Goal: Check status: Check status

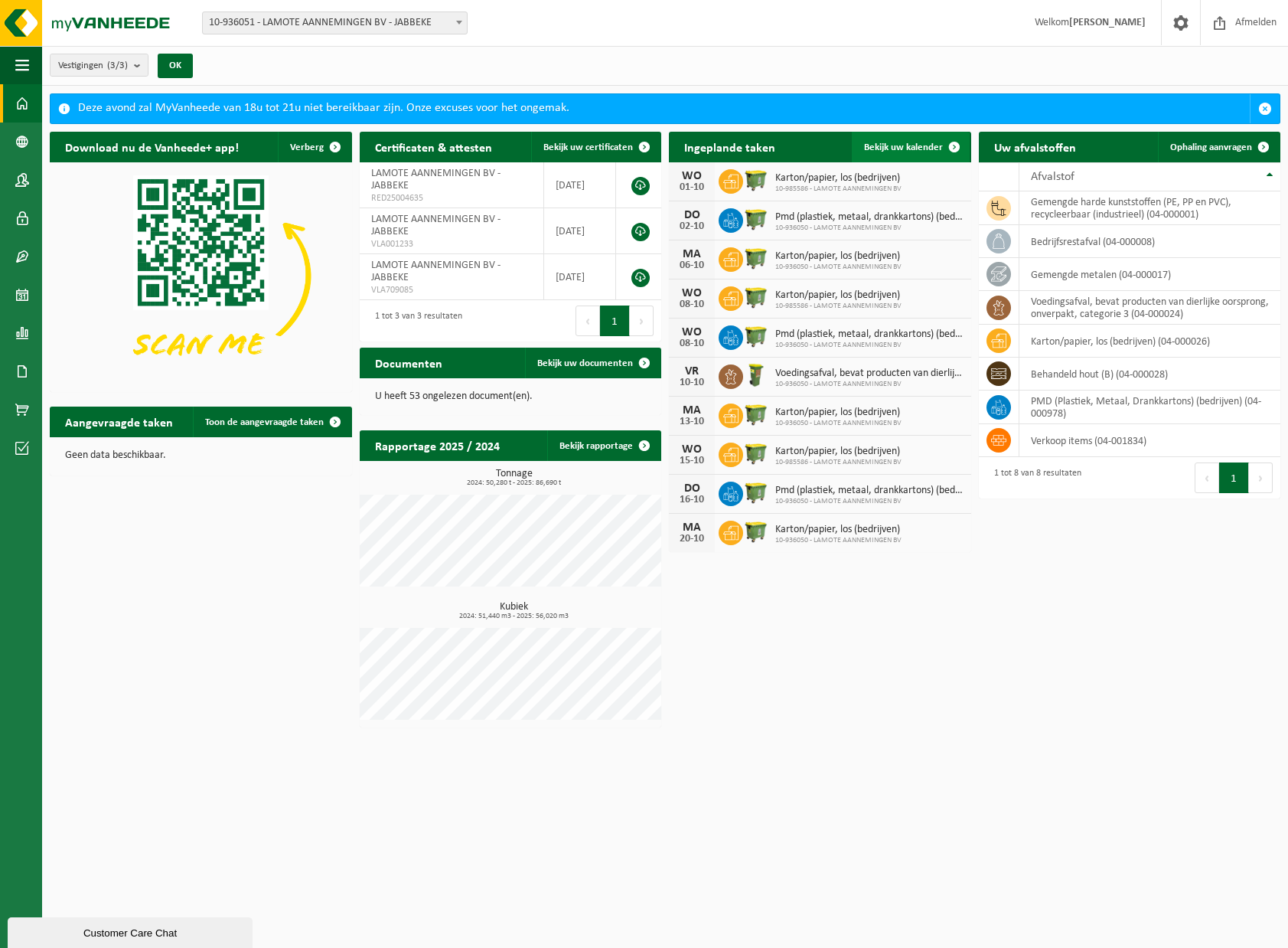
click at [959, 141] on span at bounding box center [954, 147] width 30 height 30
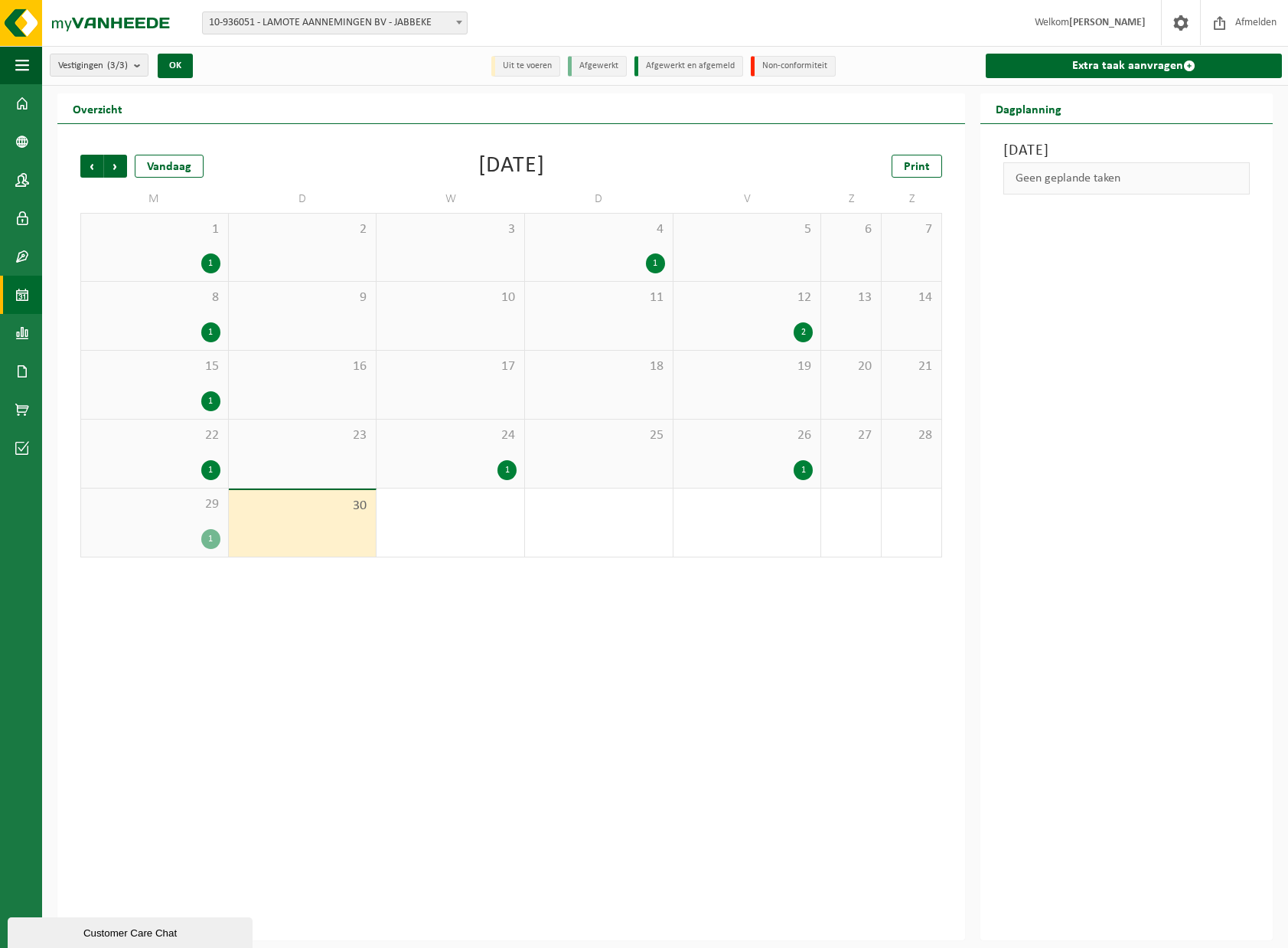
click at [798, 462] on div "1" at bounding box center [803, 470] width 19 height 20
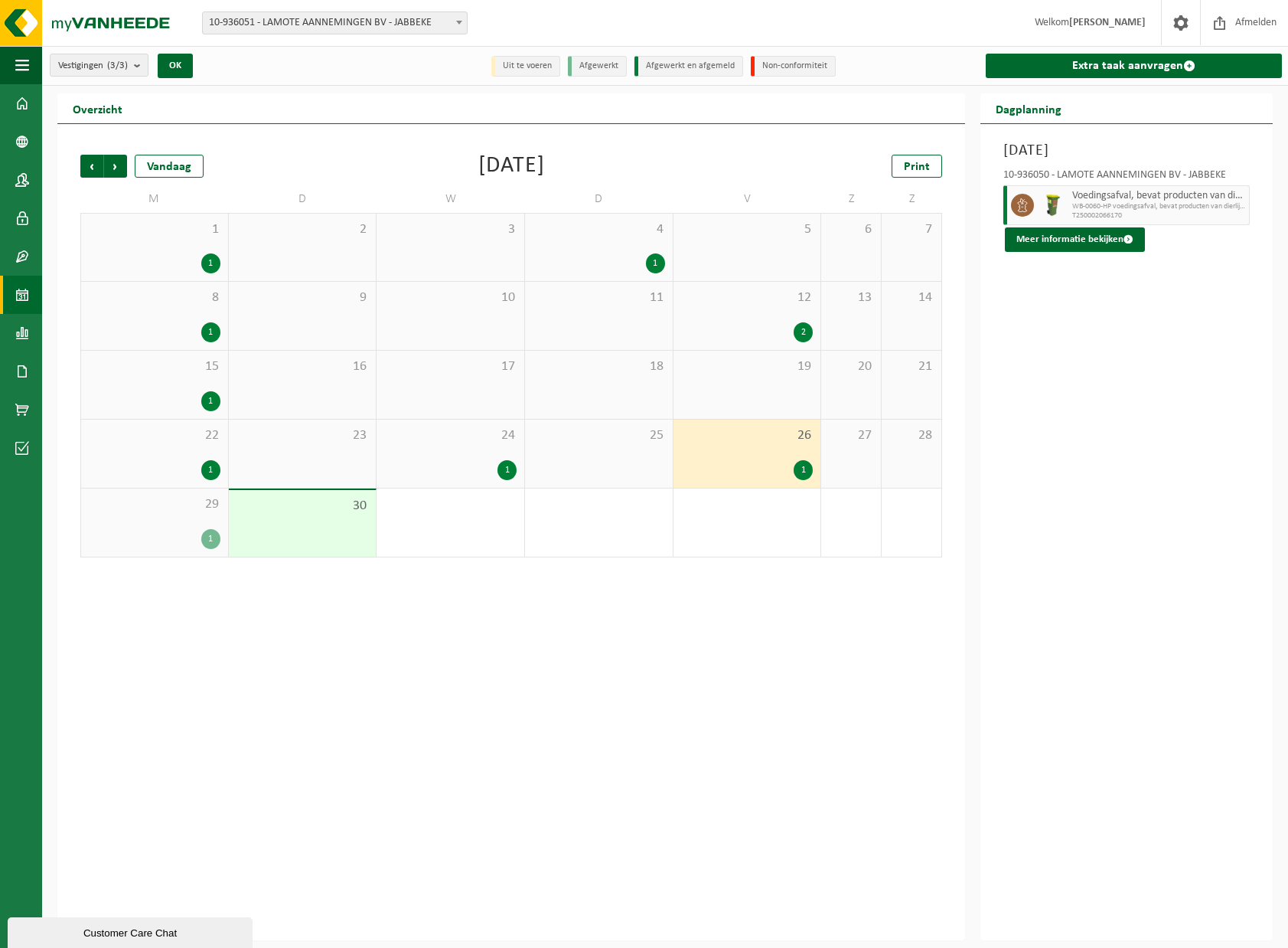
click at [1177, 207] on span "WB-0060-HP voedingsafval, bevat producten van dierlijke oors" at bounding box center [1159, 207] width 173 height 9
click at [1133, 243] on button "Meer informatie bekijken" at bounding box center [1076, 239] width 140 height 25
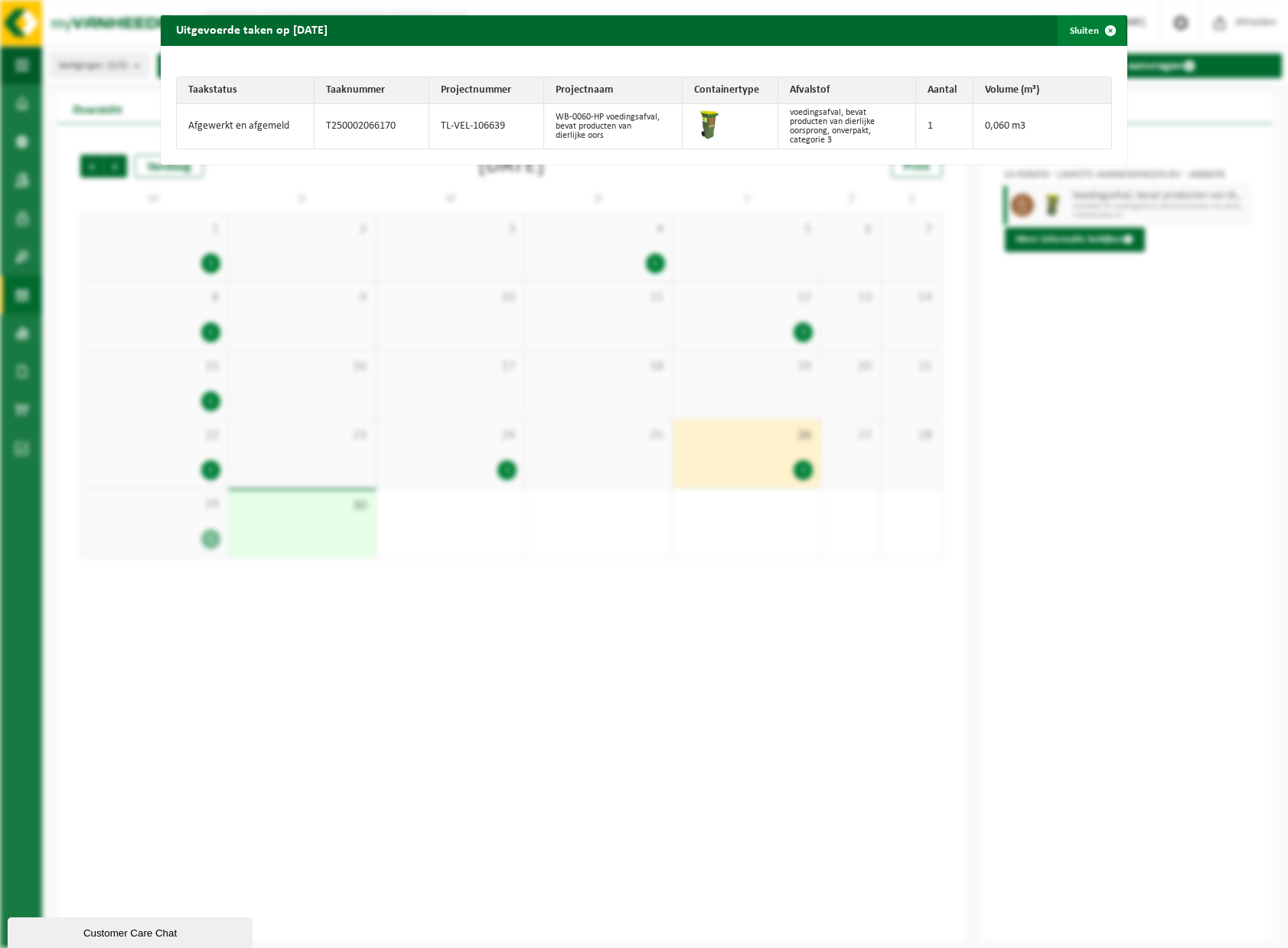
click at [1102, 30] on span "button" at bounding box center [1111, 30] width 30 height 30
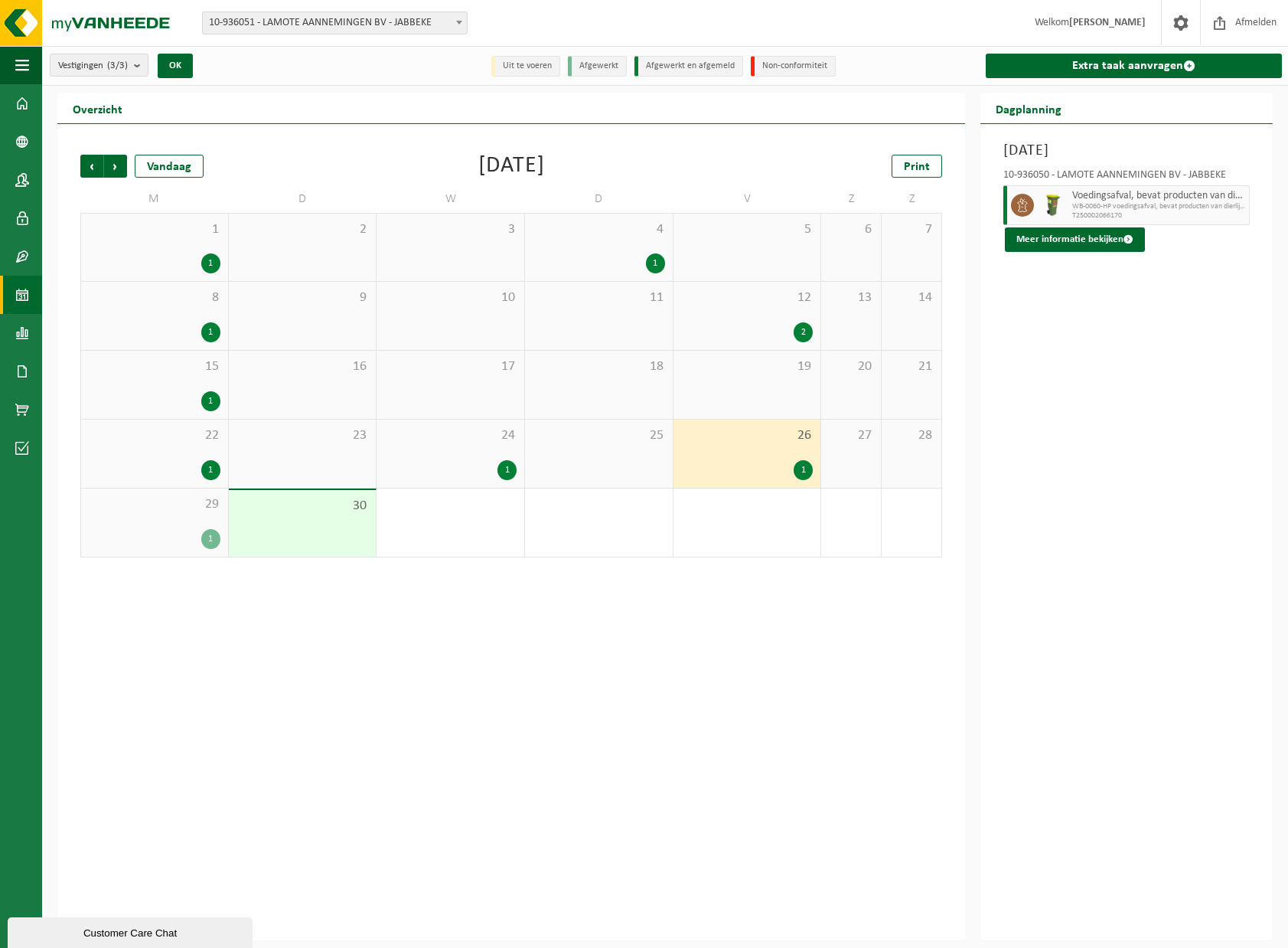
click at [1164, 459] on div "Vrijdag 26 september 2025 10-936050 - LAMOTE AANNEMINGEN BV - JABBEKE Voedingsa…" at bounding box center [1126, 532] width 293 height 816
click at [460, 553] on div "1" at bounding box center [451, 522] width 148 height 68
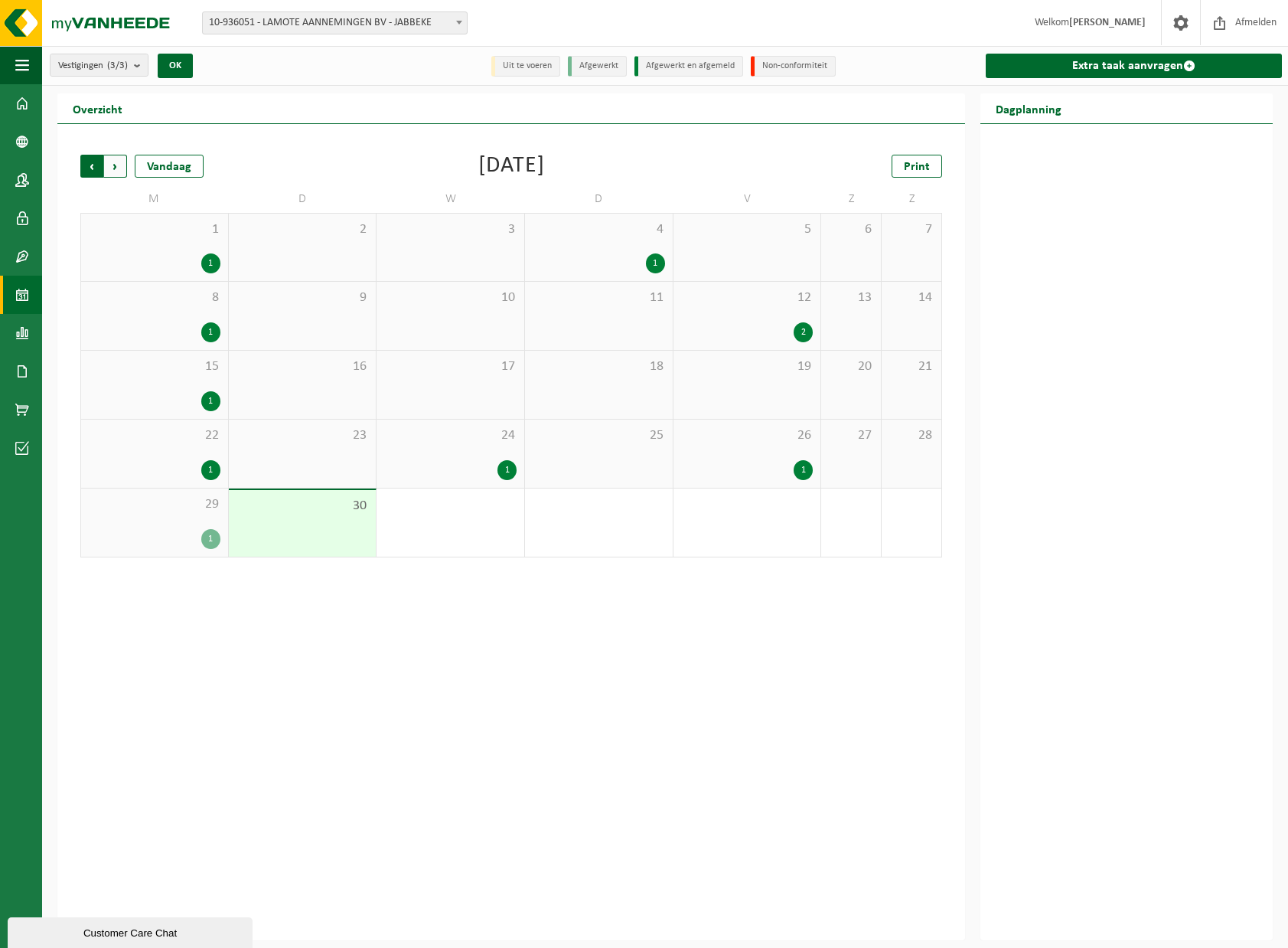
click at [114, 170] on span "Volgende" at bounding box center [115, 165] width 23 height 23
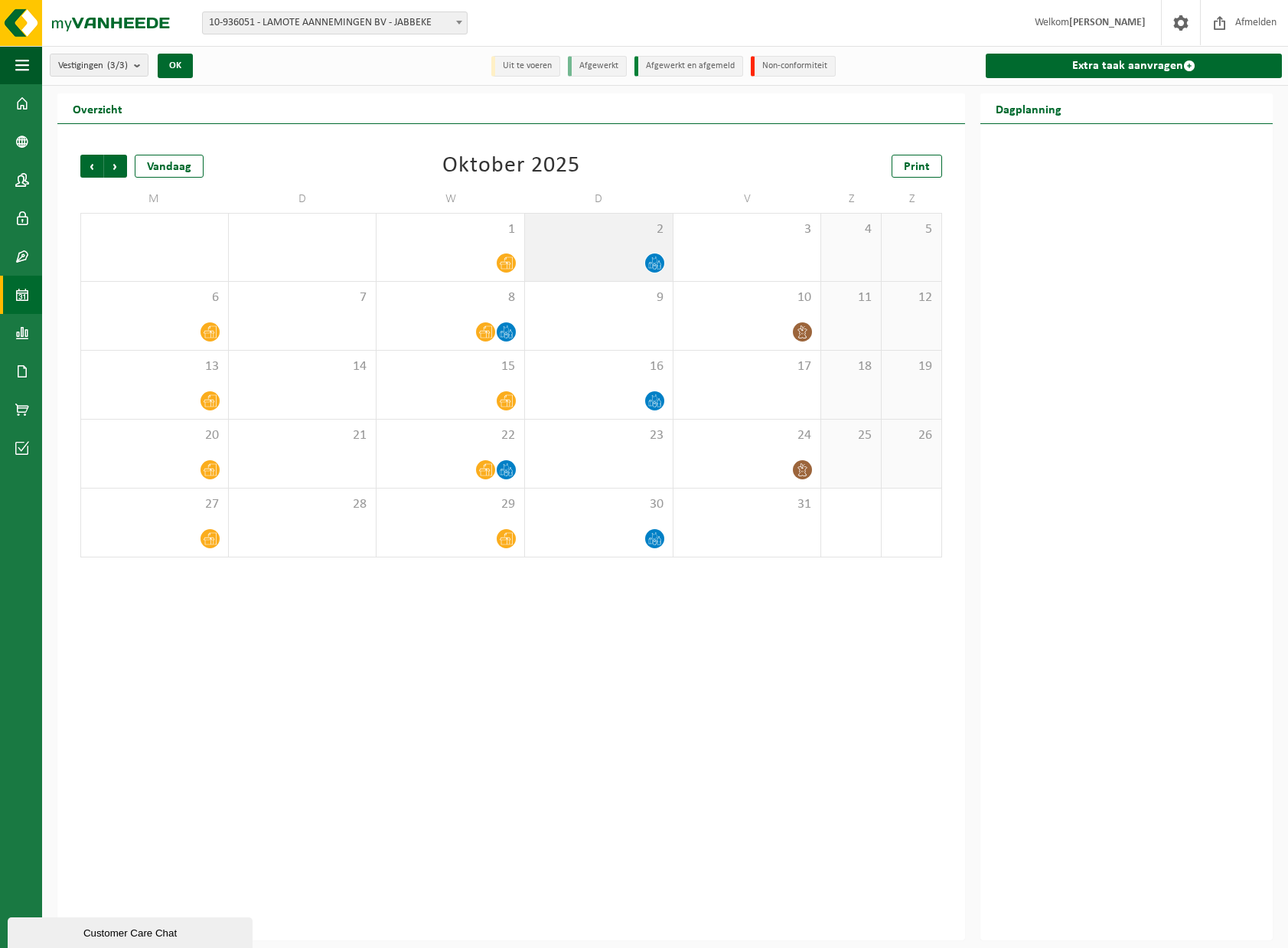
click at [669, 234] on div "2" at bounding box center [599, 246] width 148 height 67
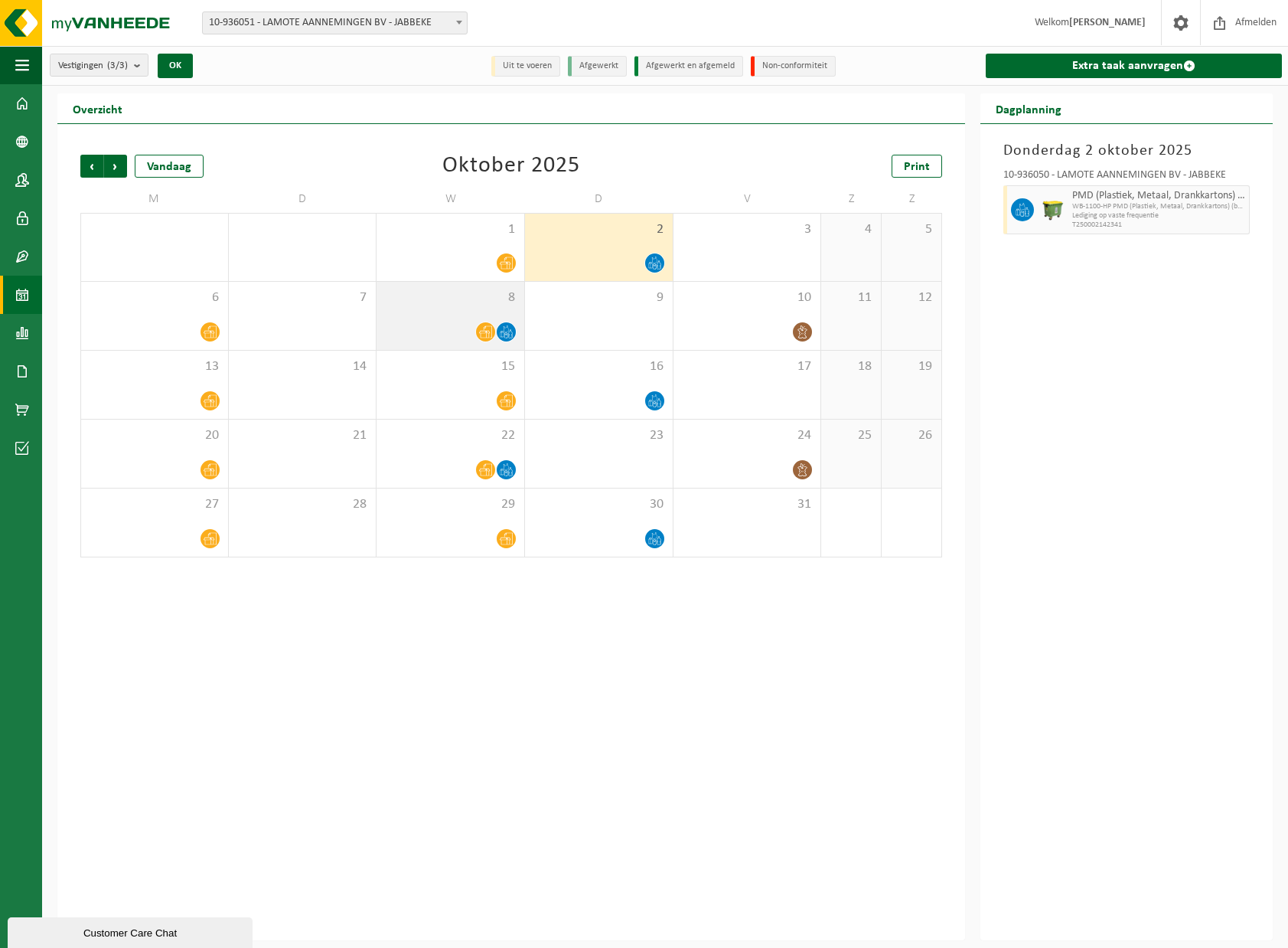
click at [512, 298] on span "8" at bounding box center [450, 297] width 132 height 17
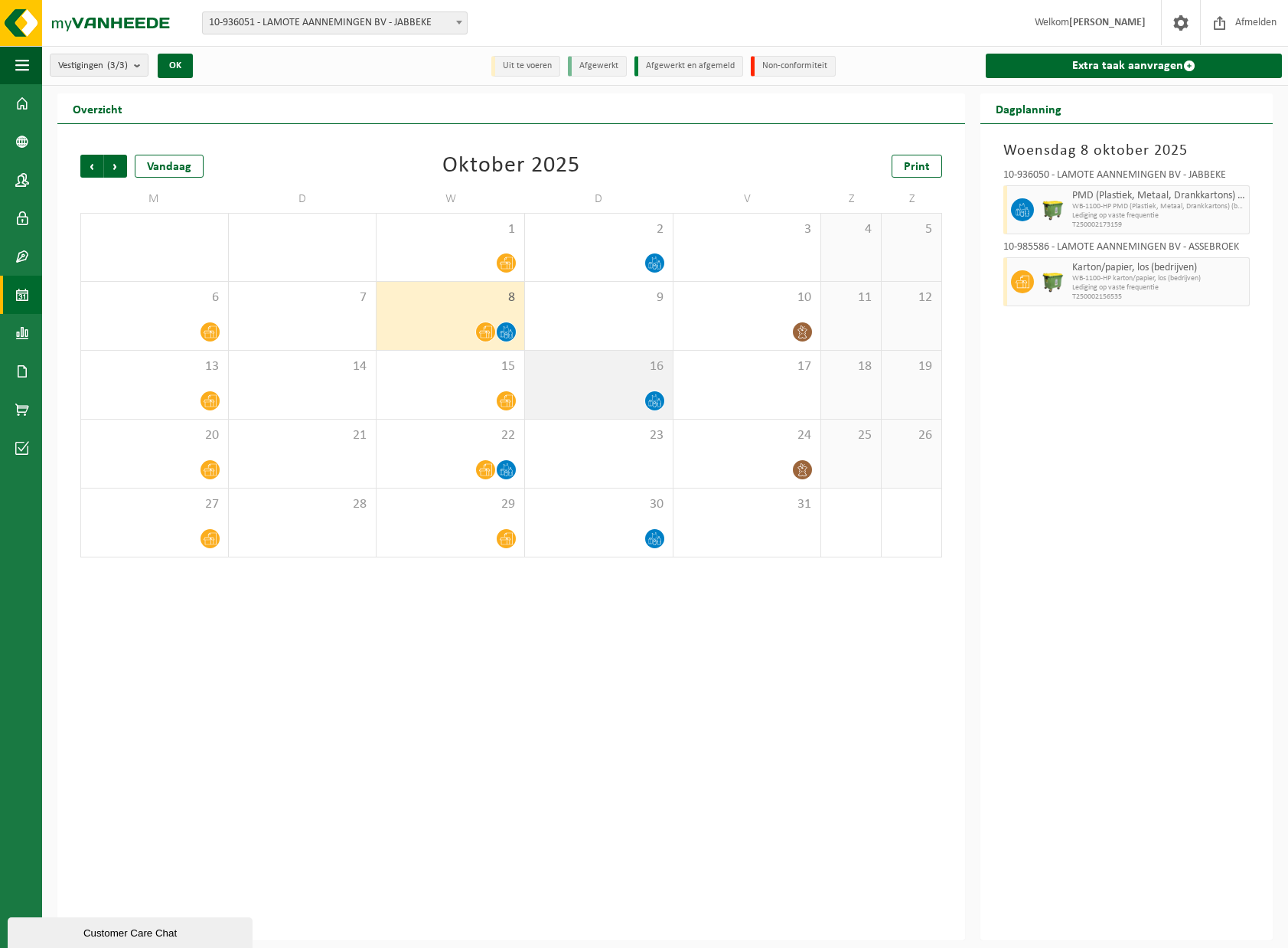
click at [645, 392] on div at bounding box center [598, 401] width 132 height 20
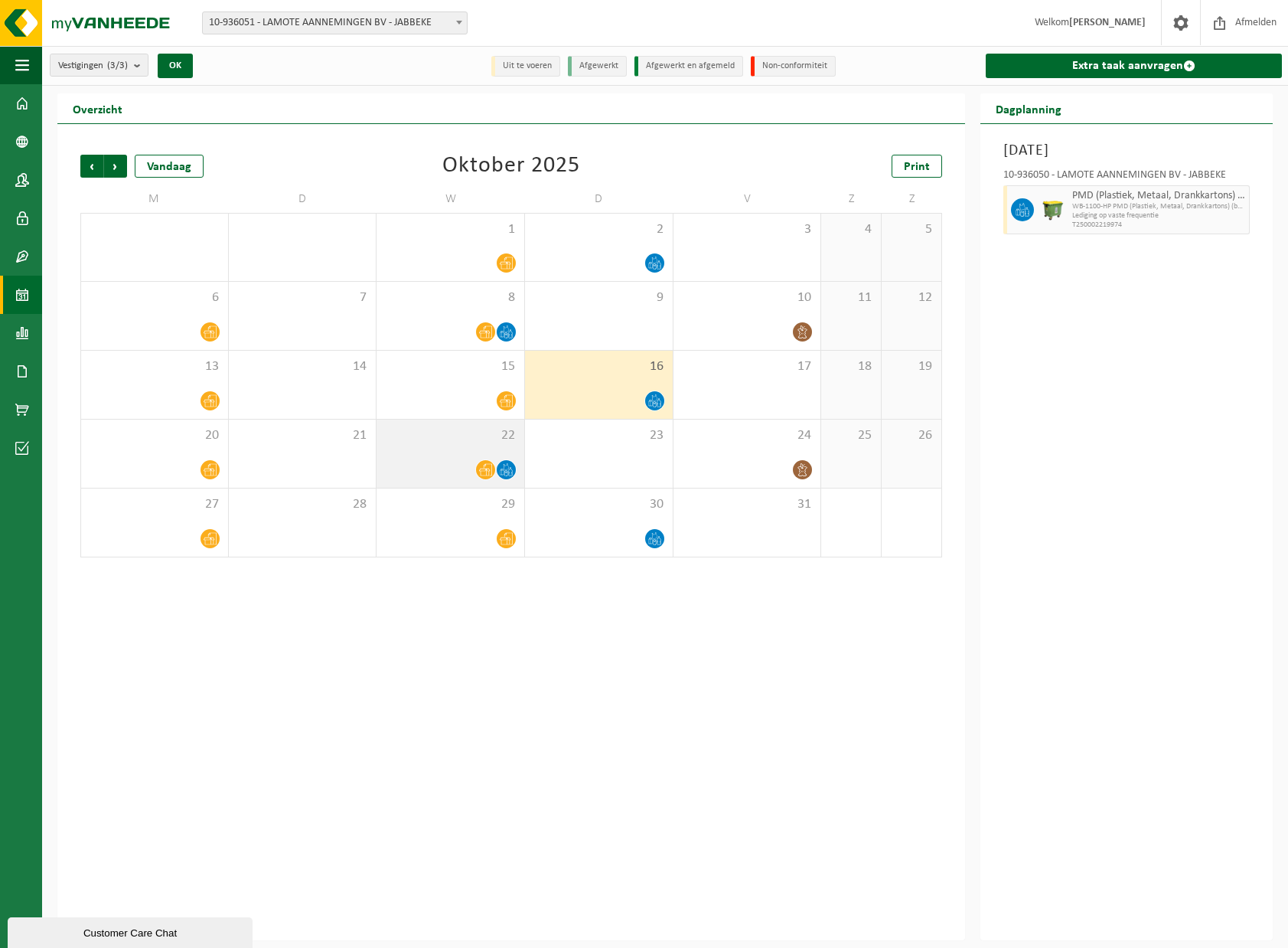
click at [481, 463] on icon at bounding box center [486, 470] width 13 height 13
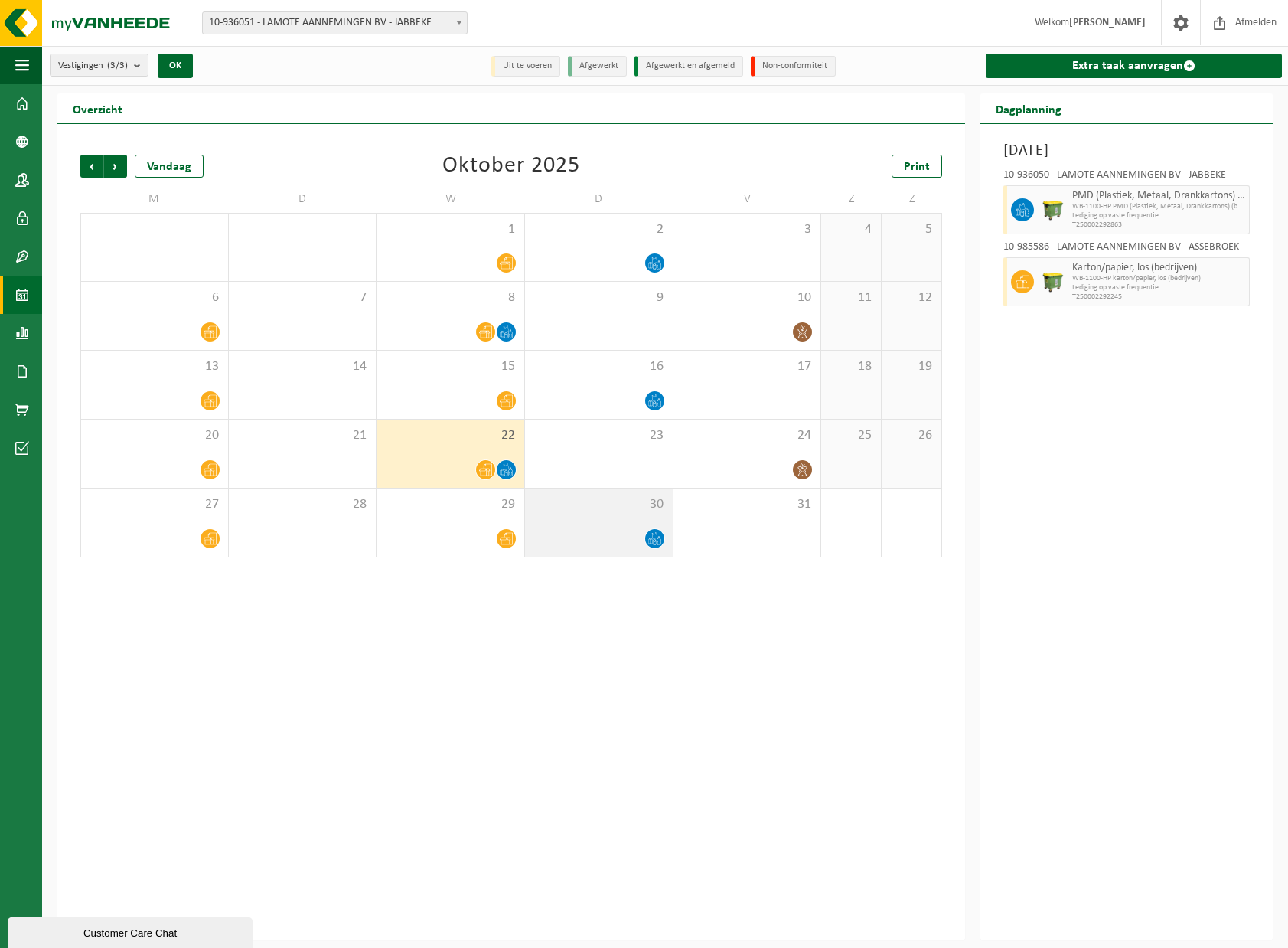
click at [620, 531] on div at bounding box center [598, 538] width 132 height 20
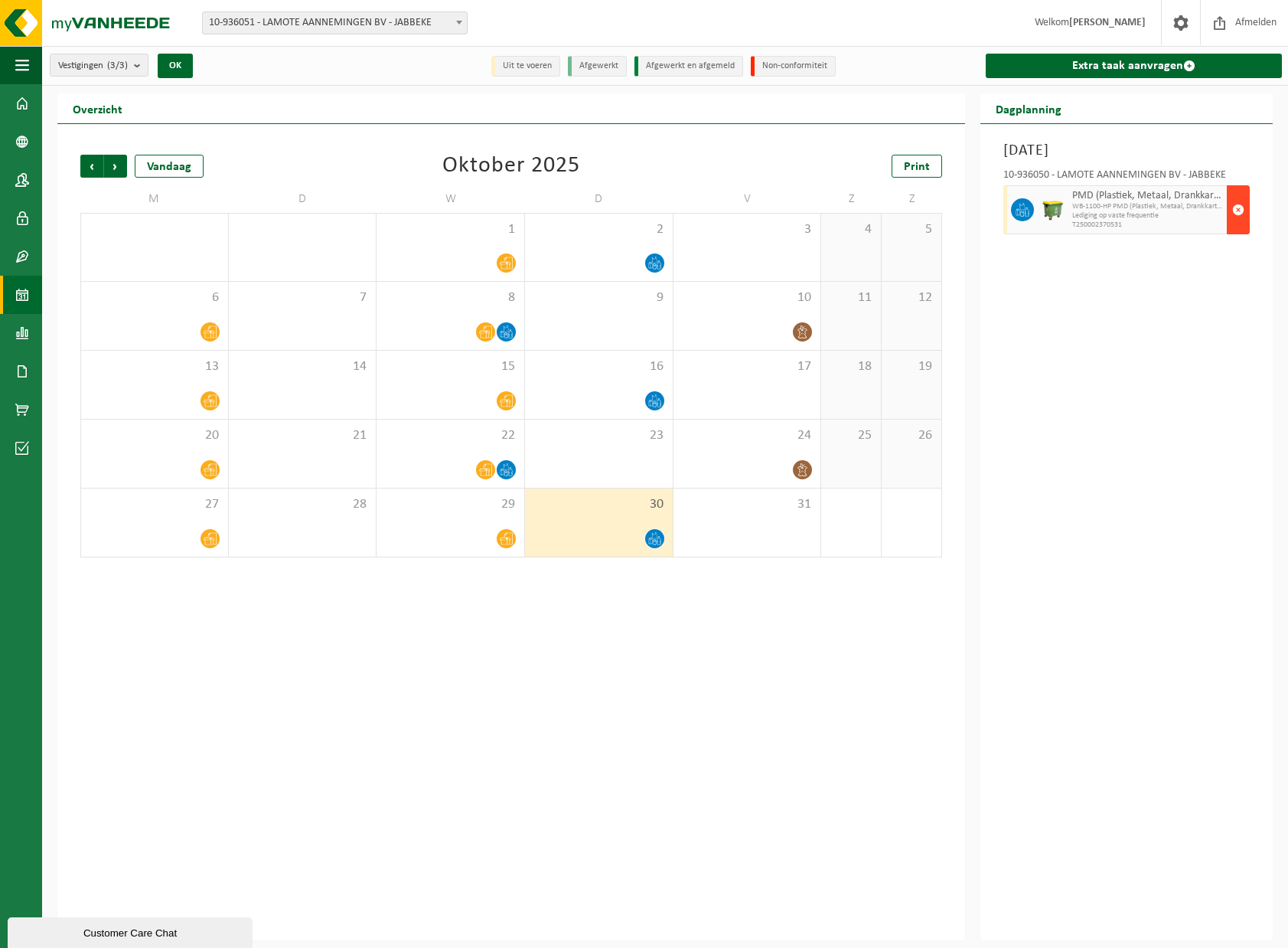
click at [1234, 216] on span "button" at bounding box center [1238, 210] width 12 height 30
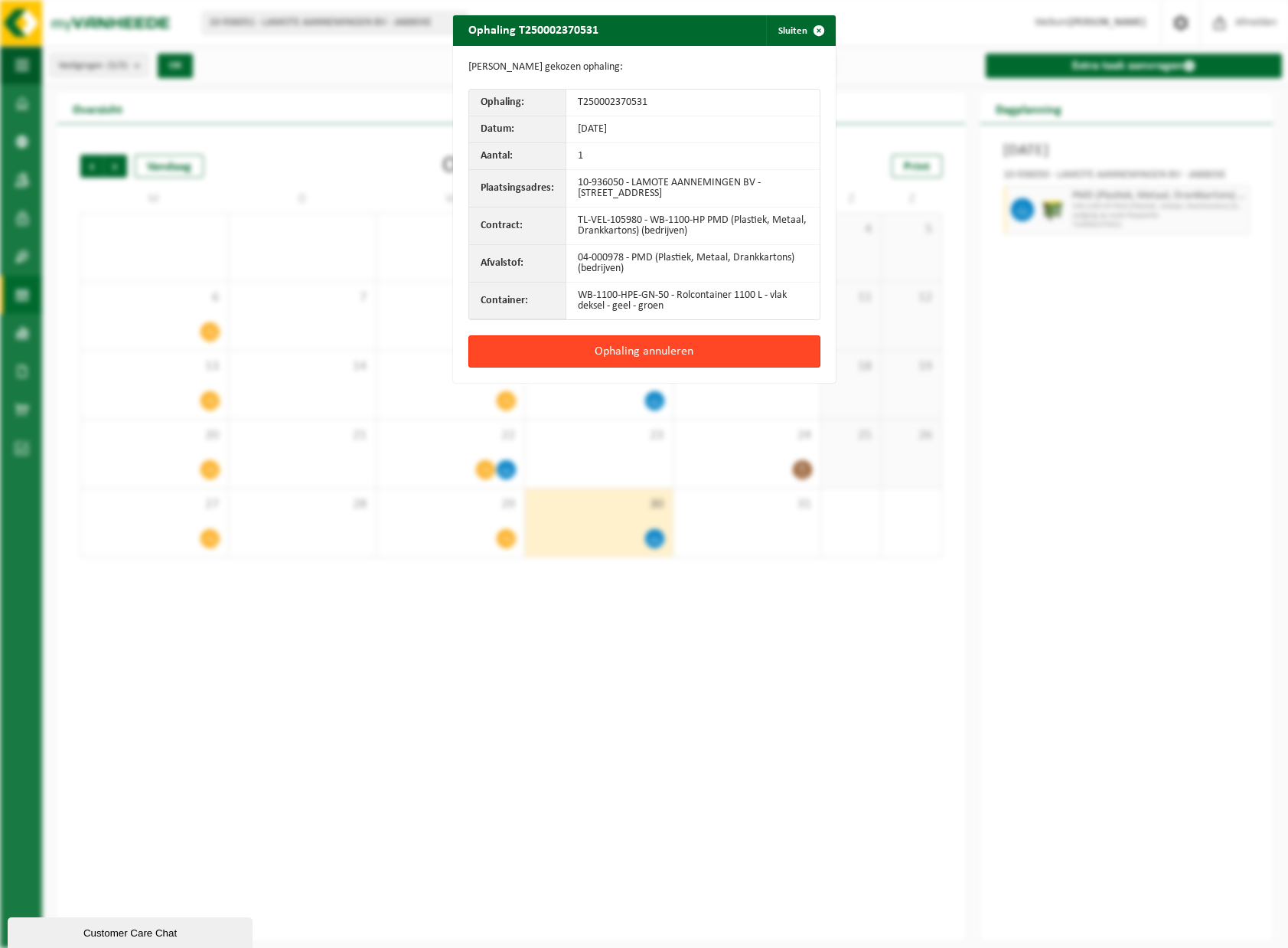
click at [641, 347] on button "Ophaling annuleren" at bounding box center [644, 351] width 352 height 32
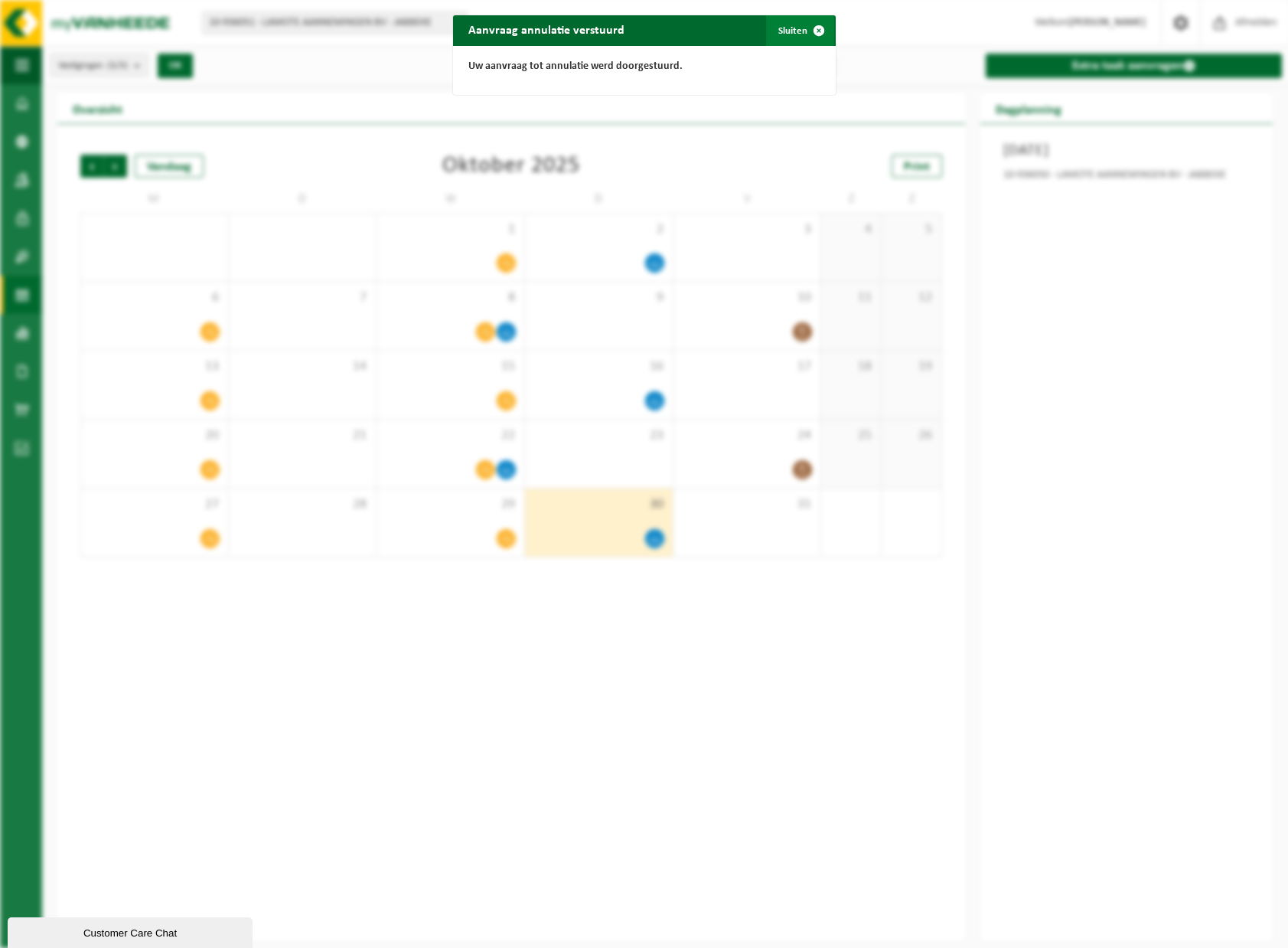
click at [806, 30] on span "button" at bounding box center [819, 30] width 30 height 30
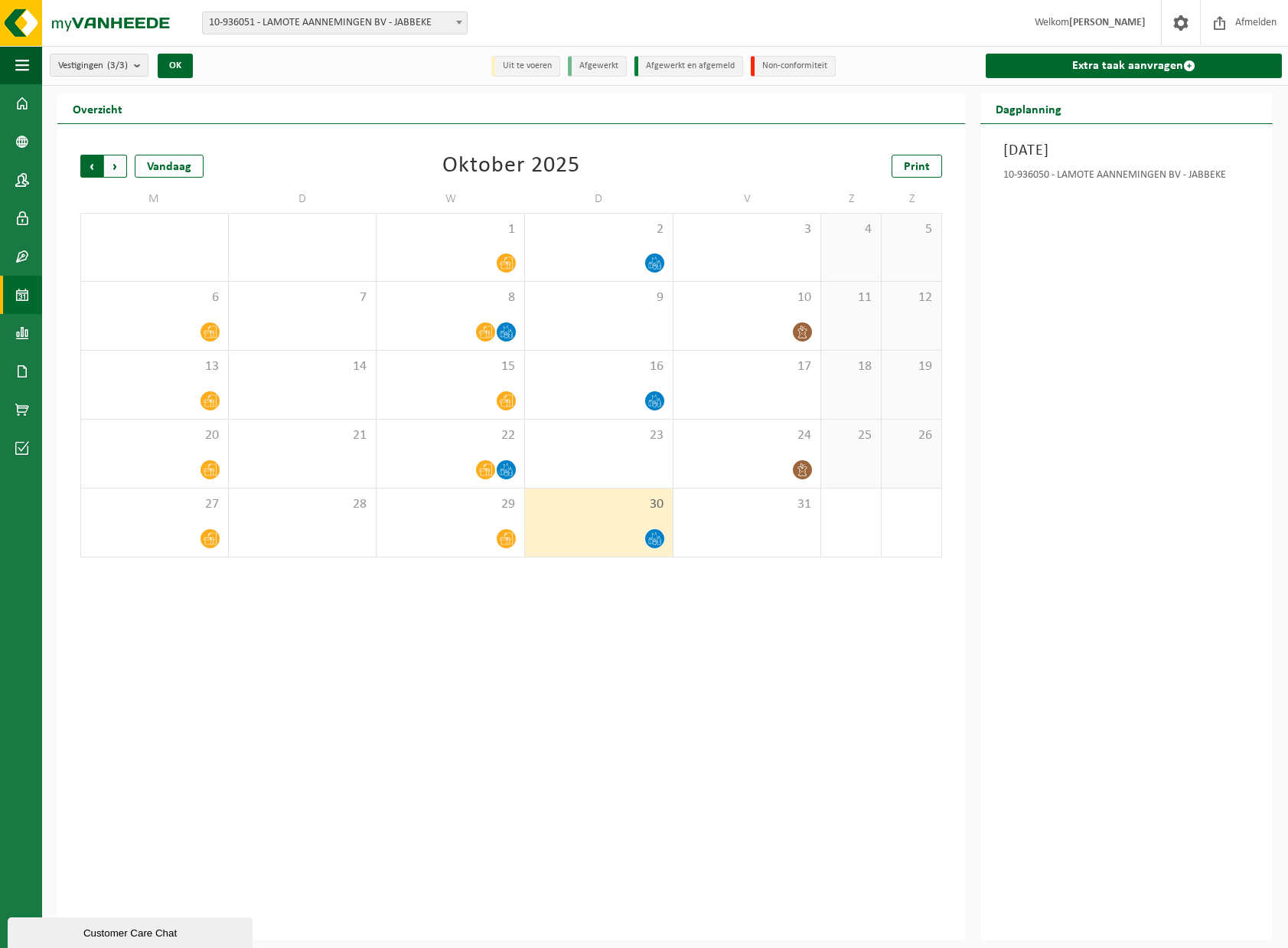
click at [117, 163] on span "Volgende" at bounding box center [115, 165] width 23 height 23
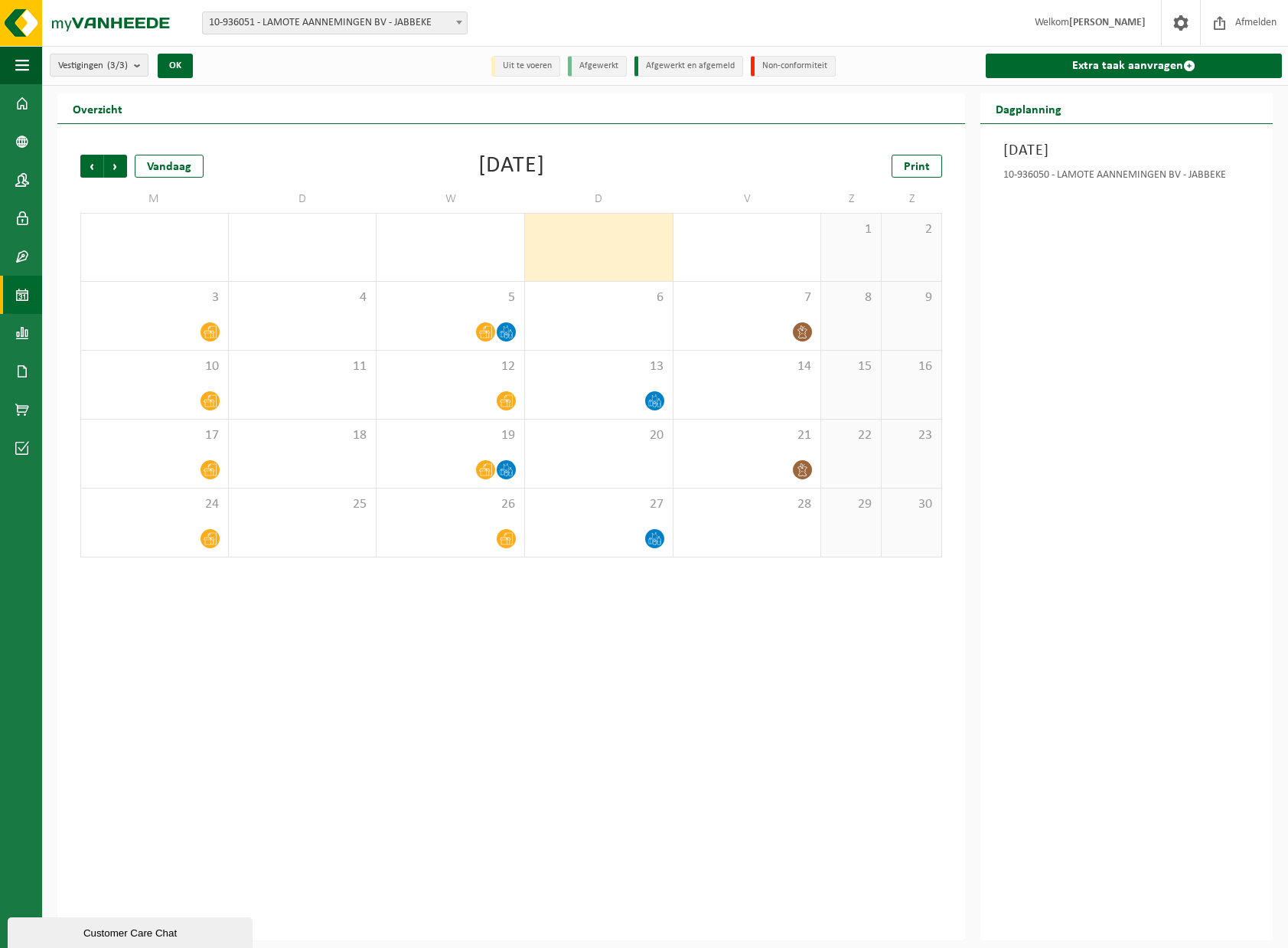
click at [741, 253] on div "31" at bounding box center [748, 246] width 148 height 67
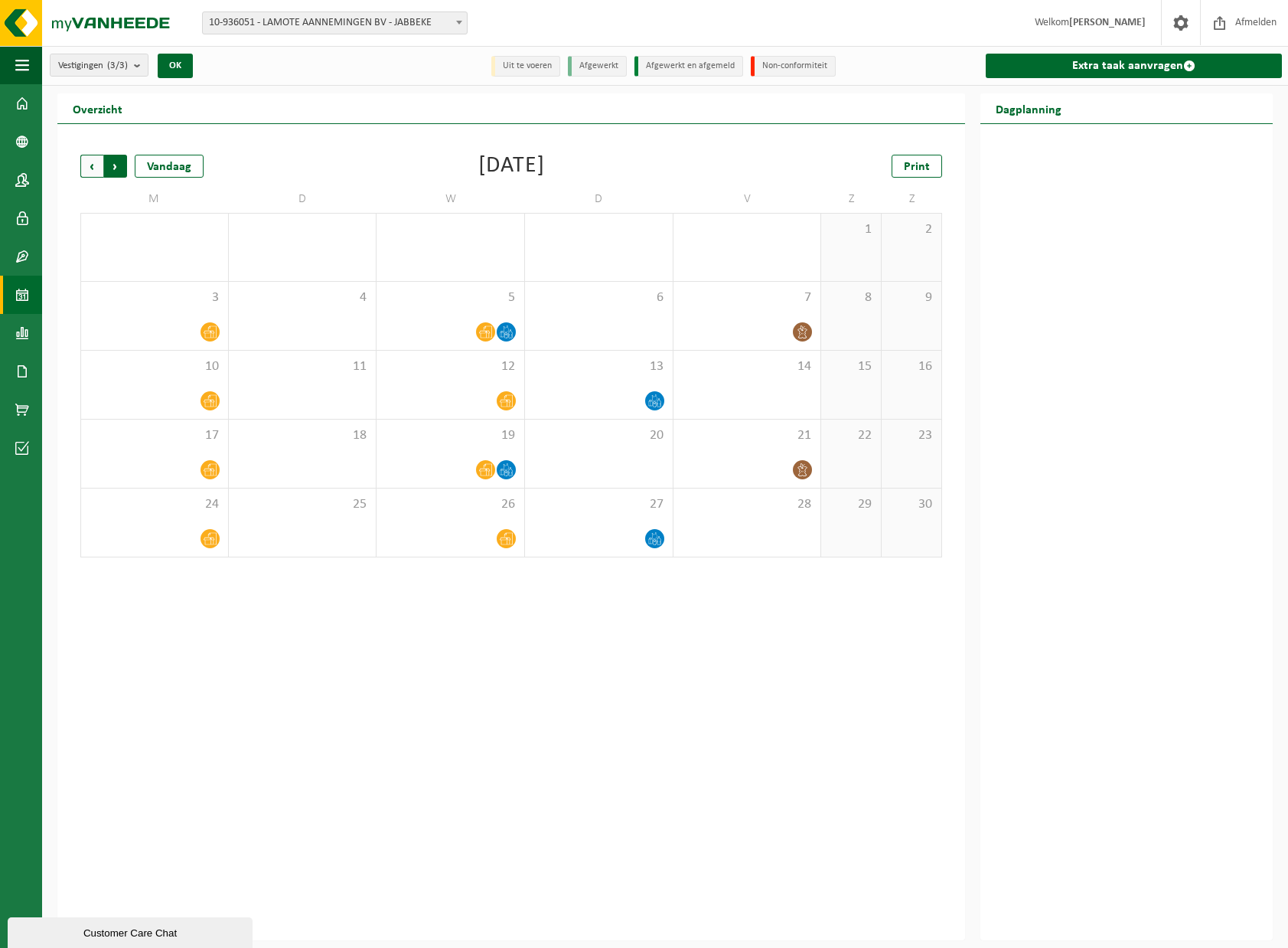
click at [91, 170] on span "Vorige" at bounding box center [91, 165] width 23 height 23
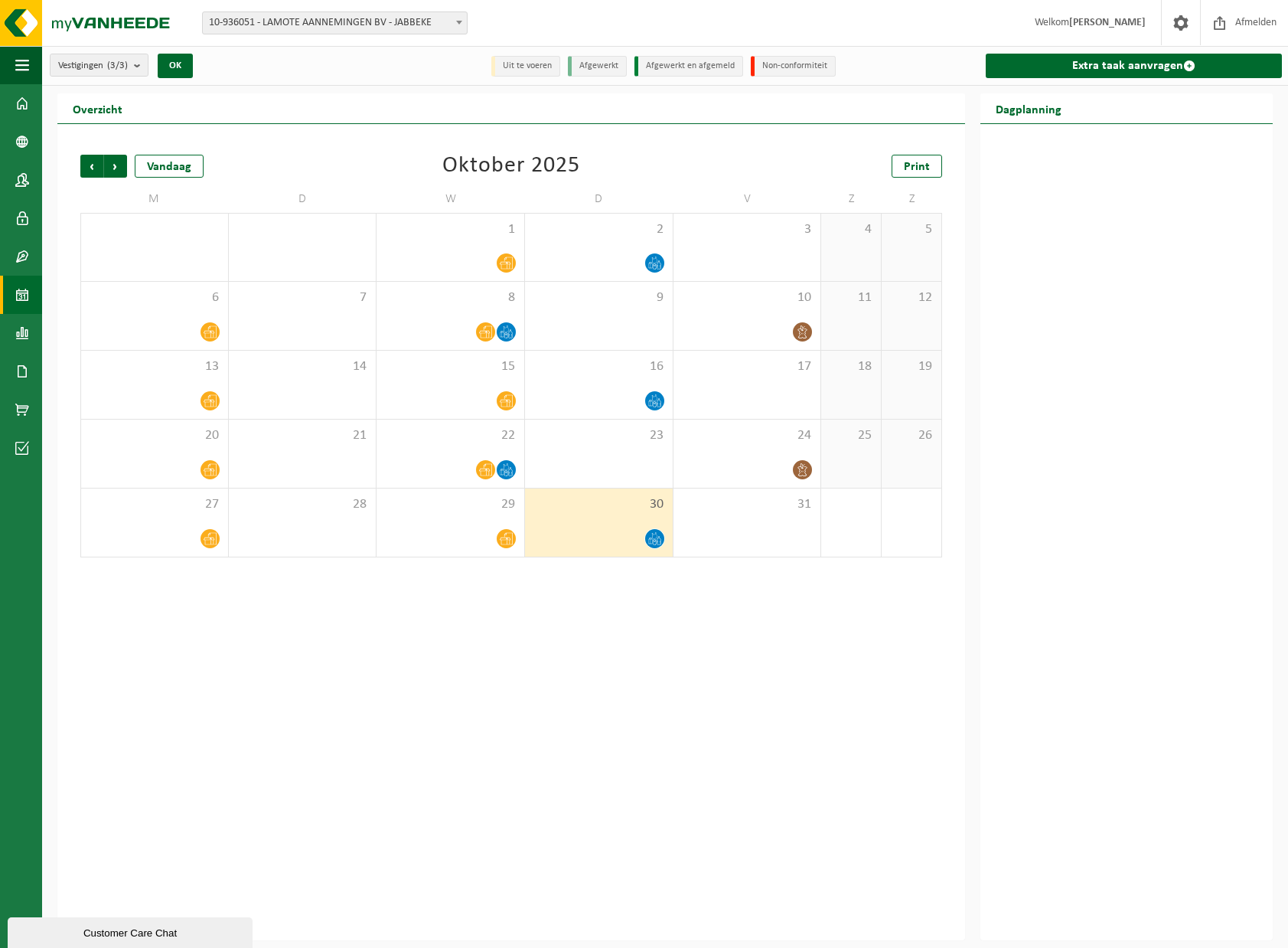
click at [744, 724] on div "Vorige Volgende Vandaag Oktober 2025 Print M D W D V Z Z 29 1 30 1 2 3 4 5 6 7 …" at bounding box center [511, 532] width 908 height 816
click at [657, 671] on div "Vorige Volgende Vandaag Oktober 2025 Print M D W D V Z Z 29 1 30 1 2 3 4 5 6 7 …" at bounding box center [511, 532] width 908 height 816
click at [114, 165] on span "Volgende" at bounding box center [115, 165] width 23 height 23
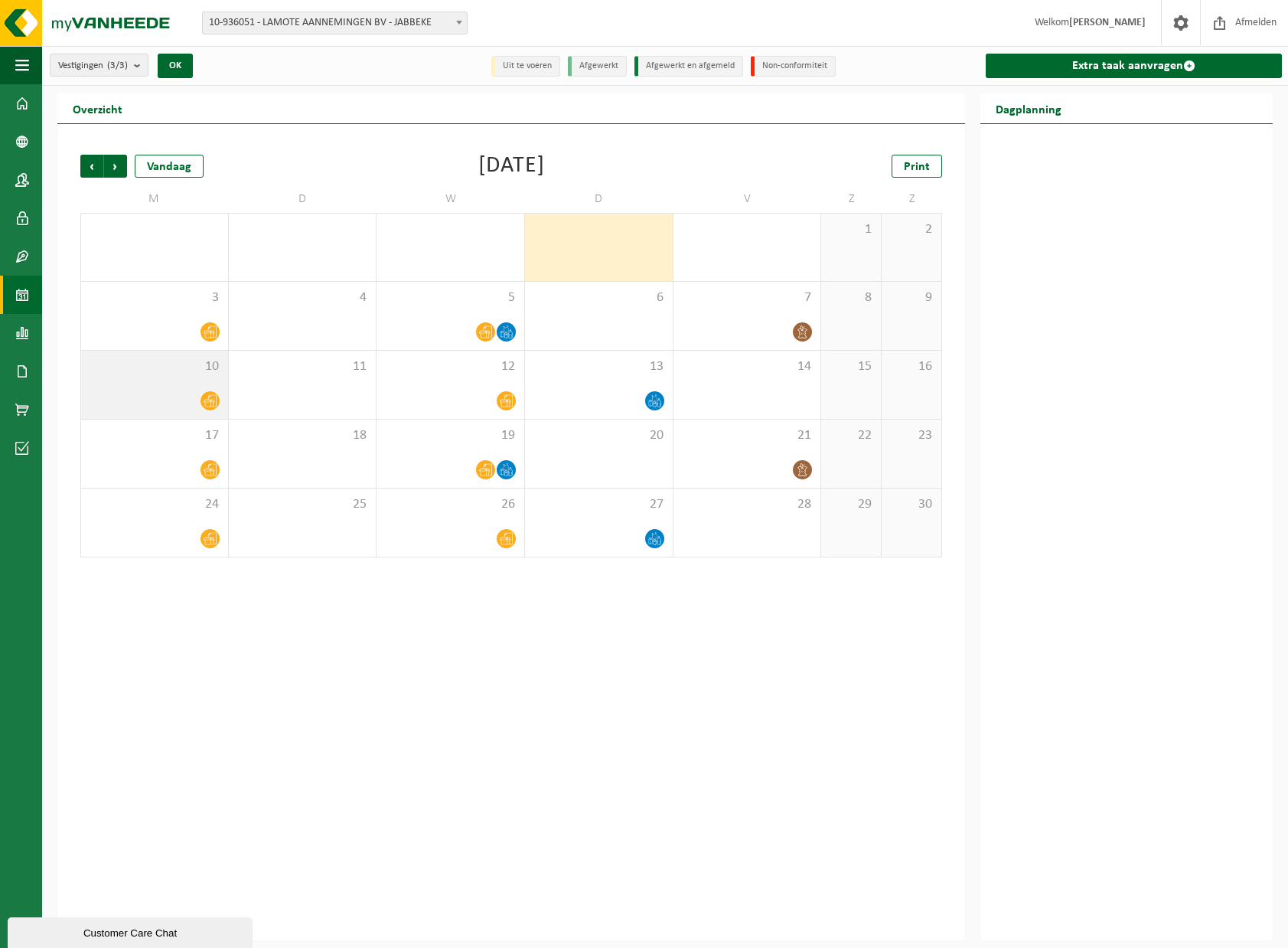
click at [186, 387] on div "10" at bounding box center [154, 385] width 147 height 68
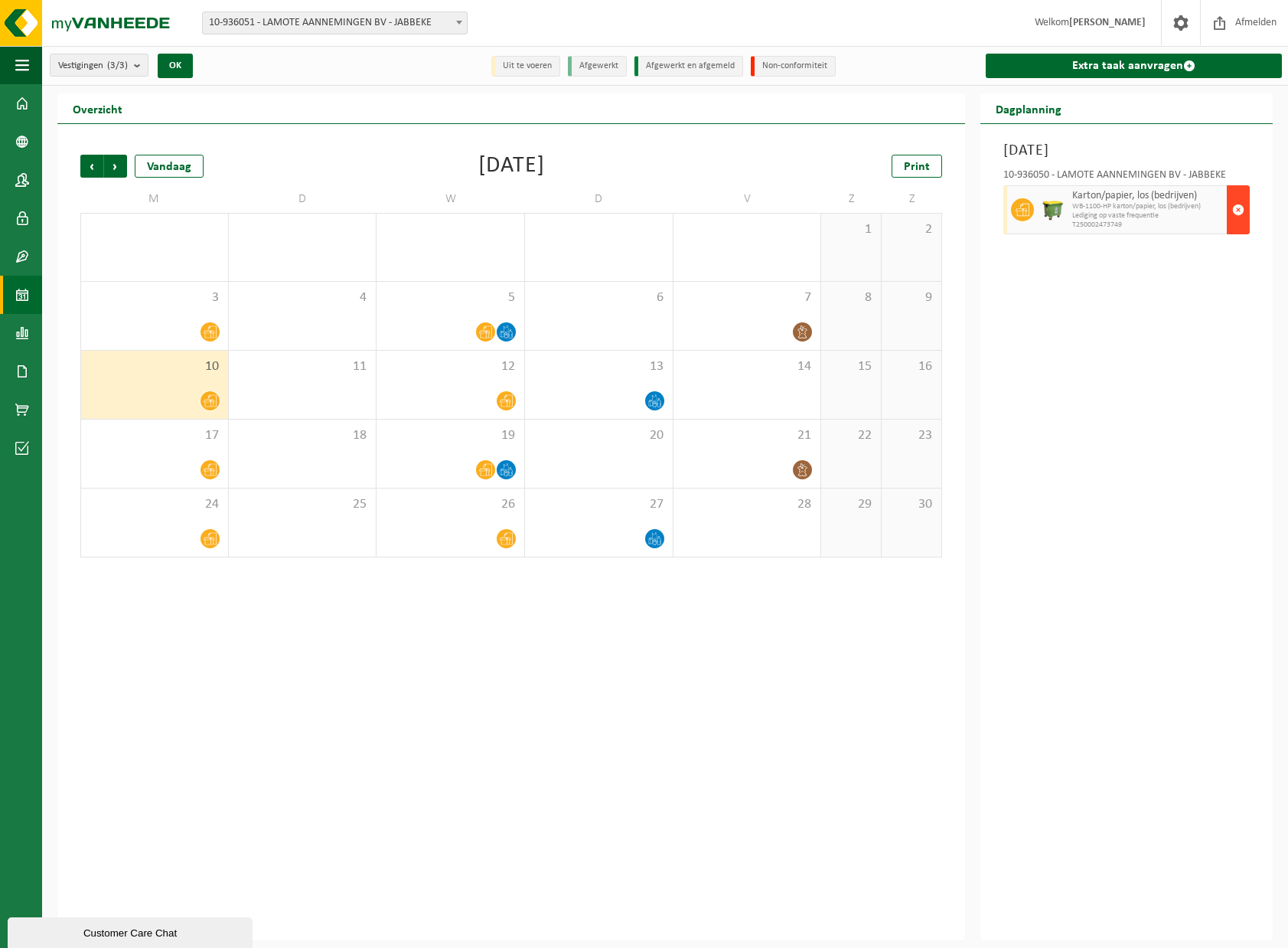
click at [1237, 208] on span "button" at bounding box center [1238, 210] width 12 height 30
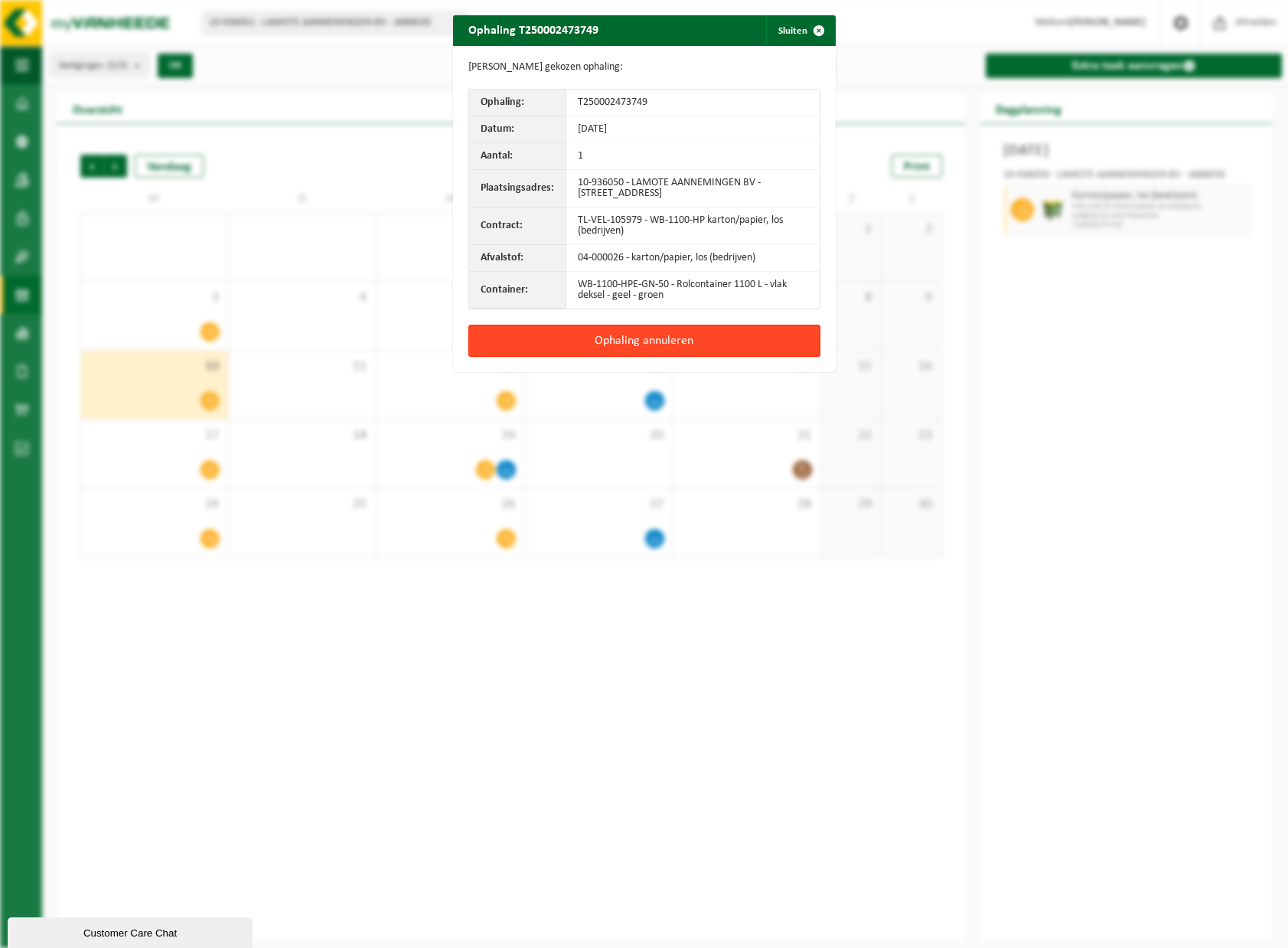
click at [628, 344] on button "Ophaling annuleren" at bounding box center [644, 341] width 352 height 32
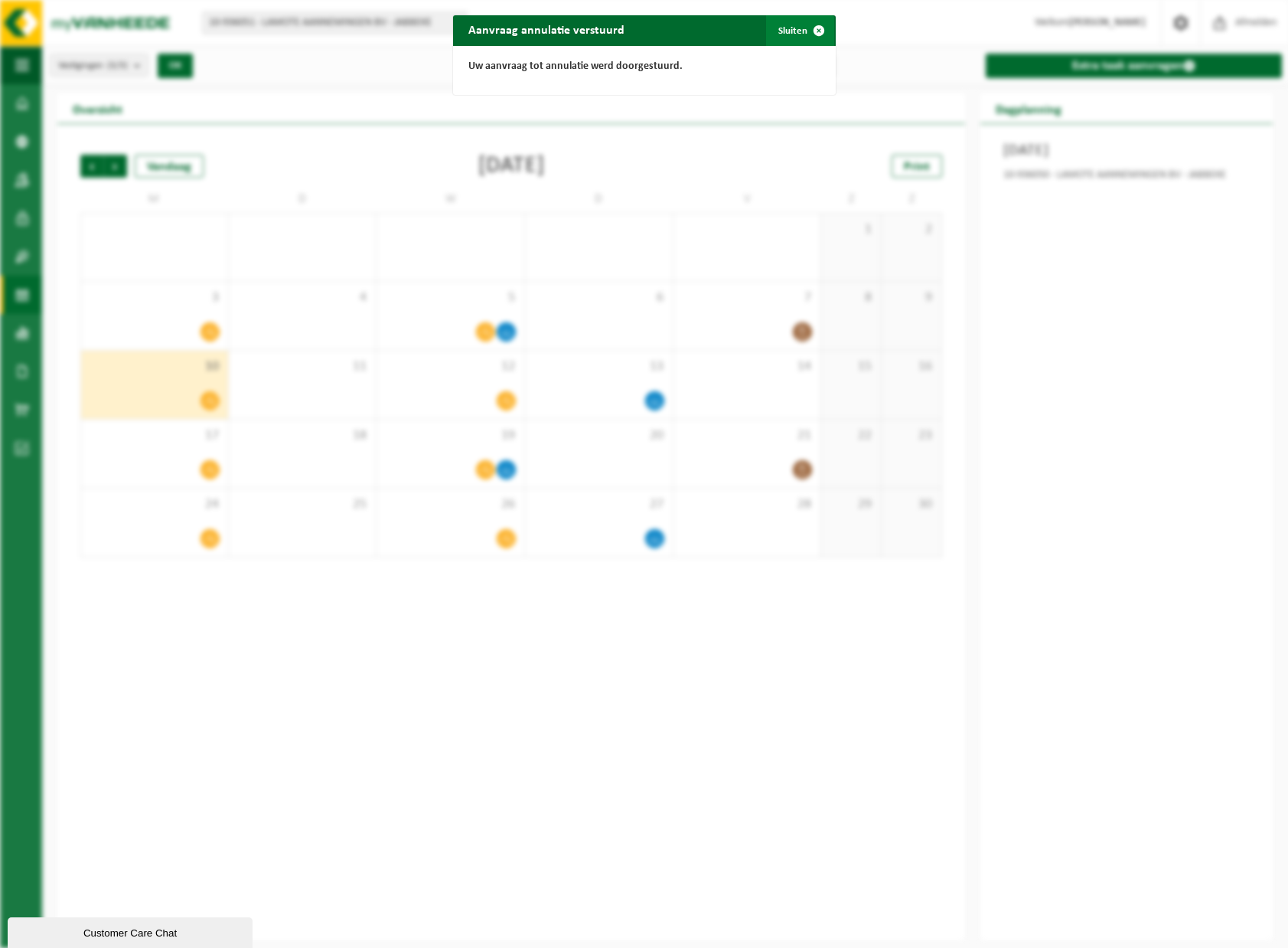
click at [804, 19] on span "button" at bounding box center [819, 30] width 30 height 30
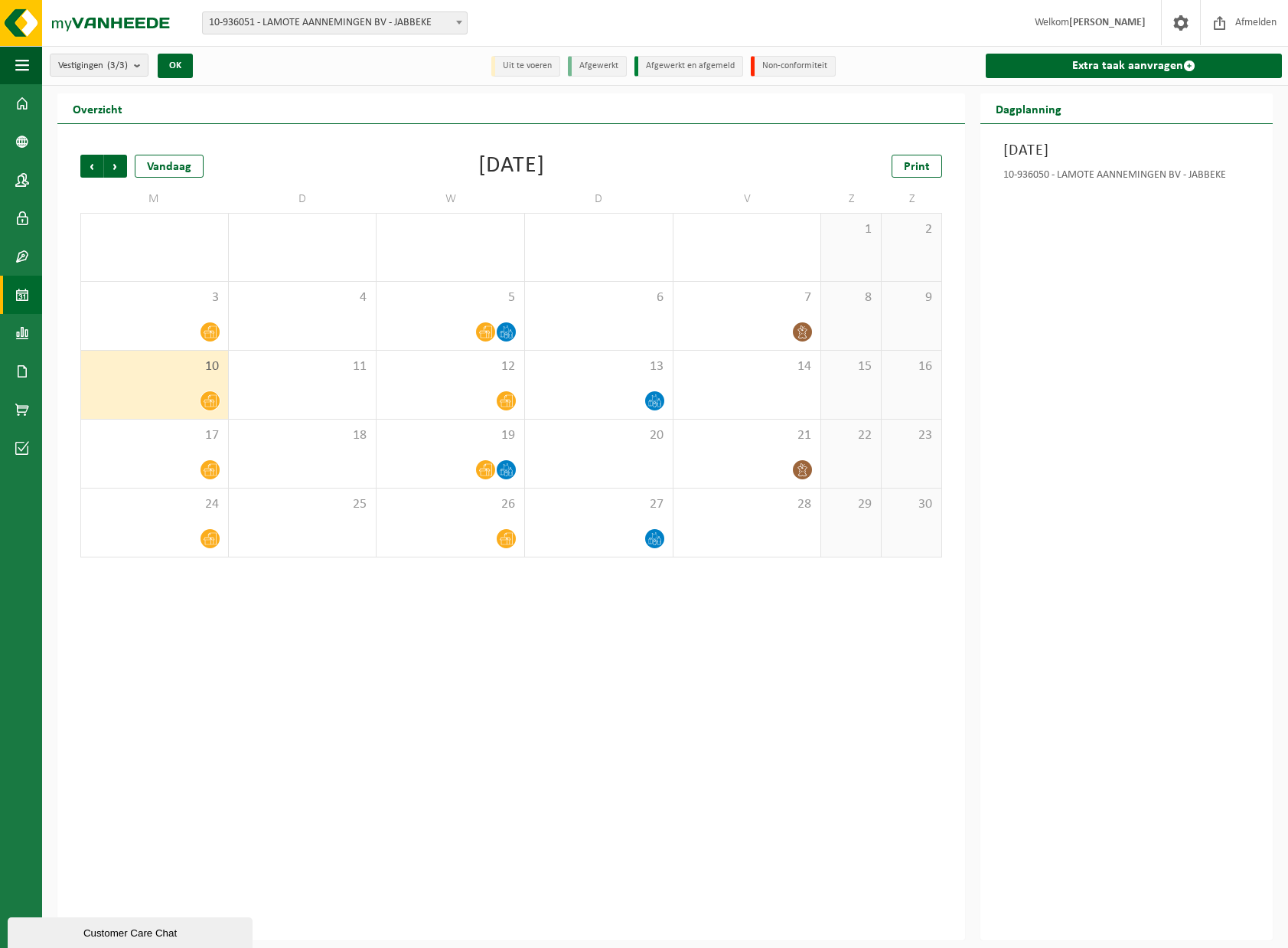
click at [526, 634] on div "Vorige Volgende Vandaag November 2025 Print M D W D V Z Z 27 28 29 30 31 1 2 3 …" at bounding box center [511, 532] width 908 height 816
click at [118, 163] on span "Volgende" at bounding box center [115, 165] width 23 height 23
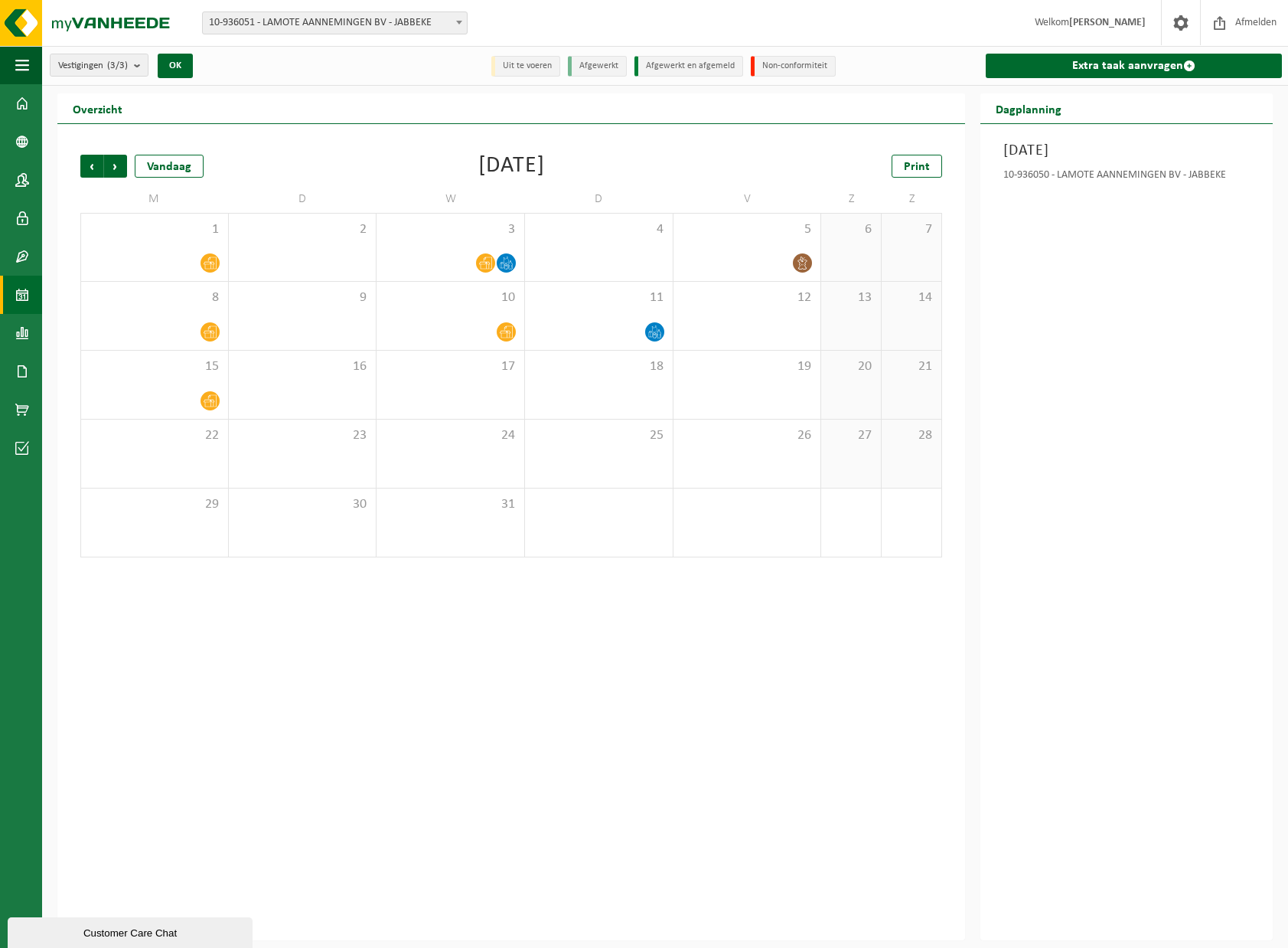
click at [464, 602] on div "Vorige Volgende Vandaag December 2025 Print M D W D V Z Z 1 2 3 4 5 6 7 8 9 10 …" at bounding box center [511, 532] width 908 height 816
click at [733, 683] on div "Vorige Volgende Vandaag December 2025 Print M D W D V Z Z 1 2 3 4 5 6 7 8 9 10 …" at bounding box center [511, 532] width 908 height 816
click at [768, 389] on div "19" at bounding box center [748, 385] width 148 height 68
click at [1087, 174] on div "Geen geplande taken" at bounding box center [1126, 178] width 247 height 32
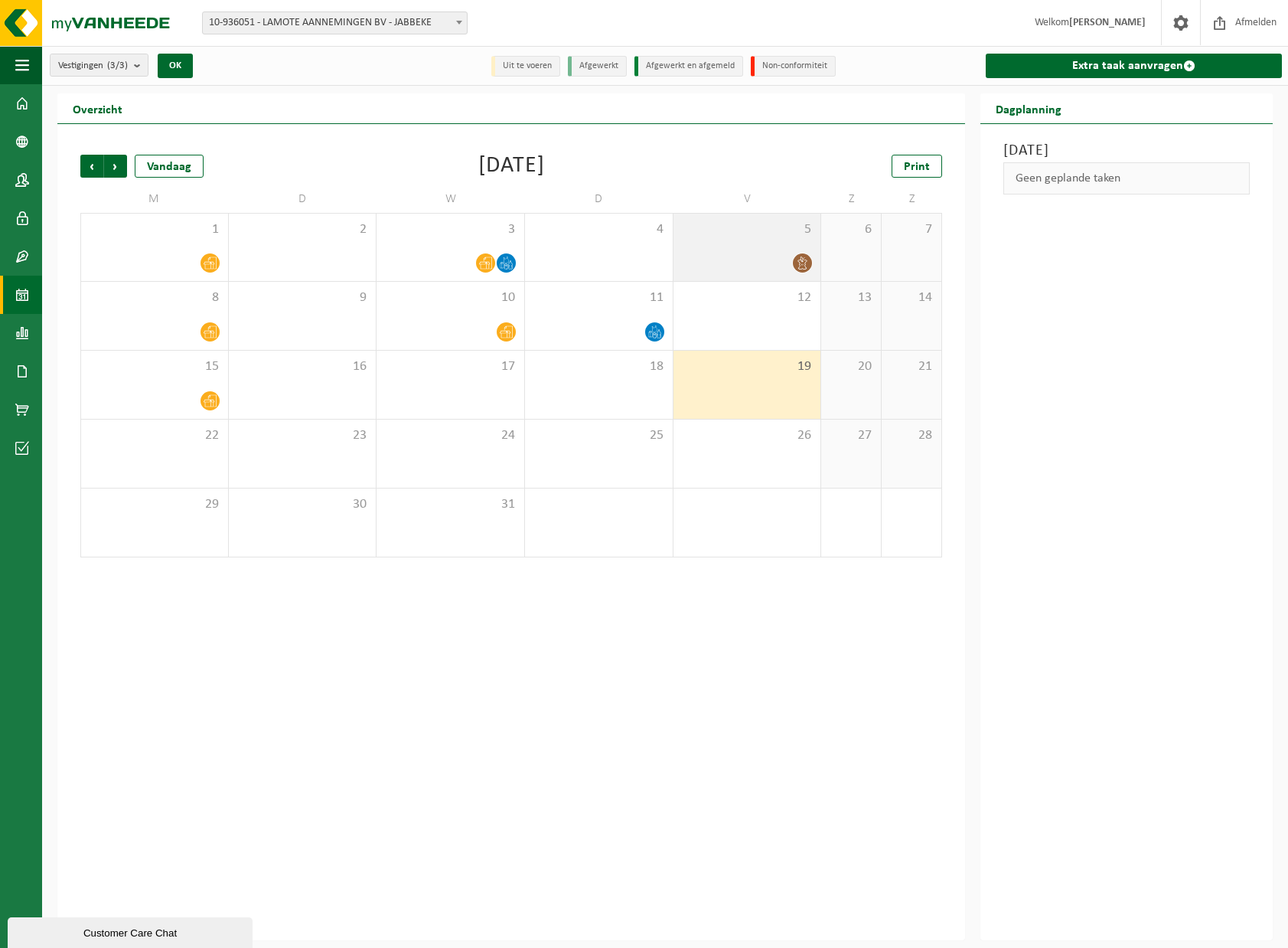
click at [790, 258] on div at bounding box center [747, 263] width 132 height 20
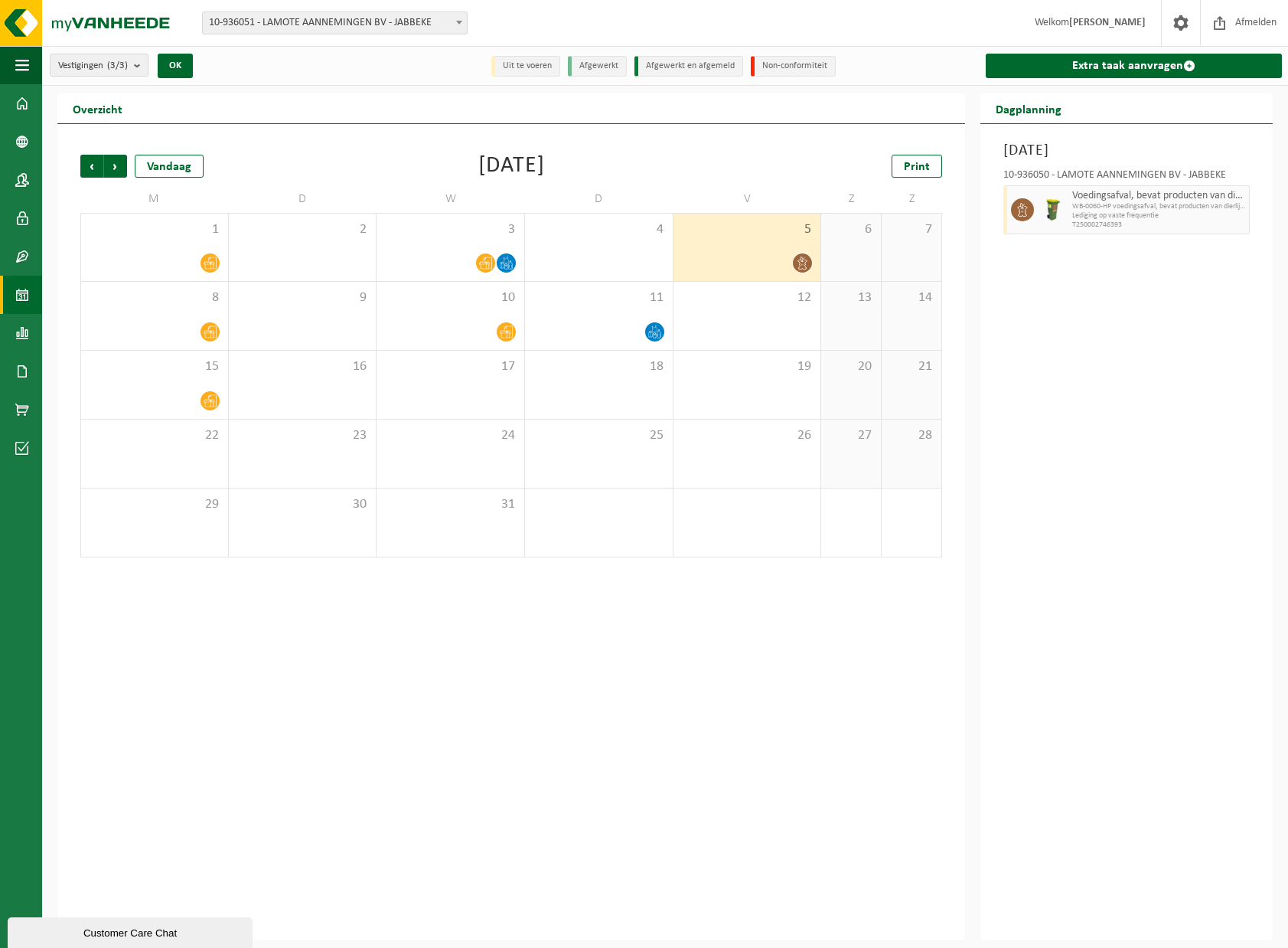
click at [1177, 353] on div "Vrijdag 5 december 2025 10-936050 - LAMOTE AANNEMINGEN BV - JABBEKE Voedingsafv…" at bounding box center [1126, 532] width 293 height 816
click at [776, 395] on div "19" at bounding box center [748, 385] width 148 height 68
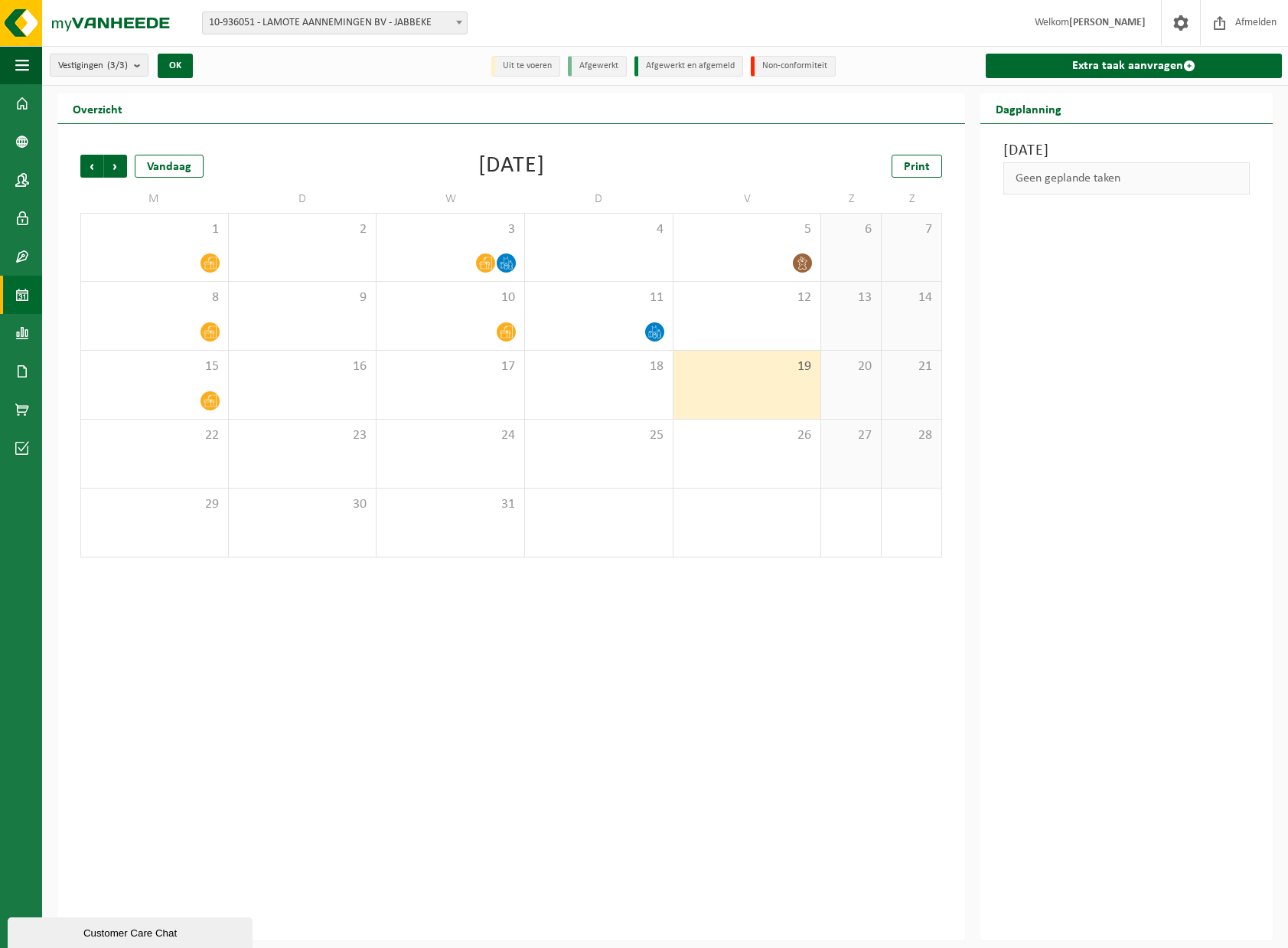
click at [717, 168] on div "Vorige Volgende Vandaag December 2025 Print" at bounding box center [512, 165] width 862 height 23
click at [96, 170] on span "Vorige" at bounding box center [91, 165] width 23 height 23
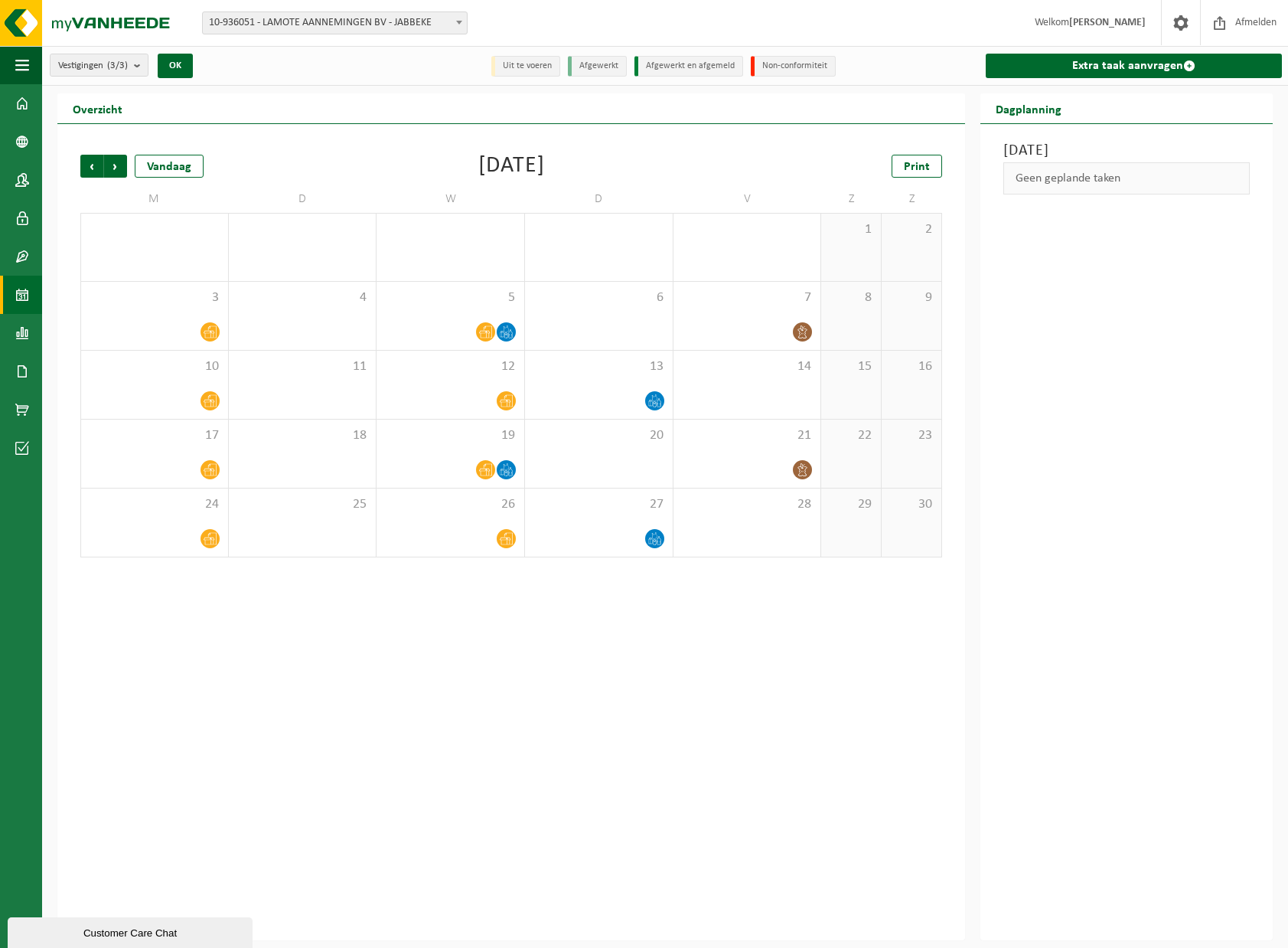
click at [96, 170] on span "Vorige" at bounding box center [91, 165] width 23 height 23
click at [93, 163] on span "Vorige" at bounding box center [91, 165] width 23 height 23
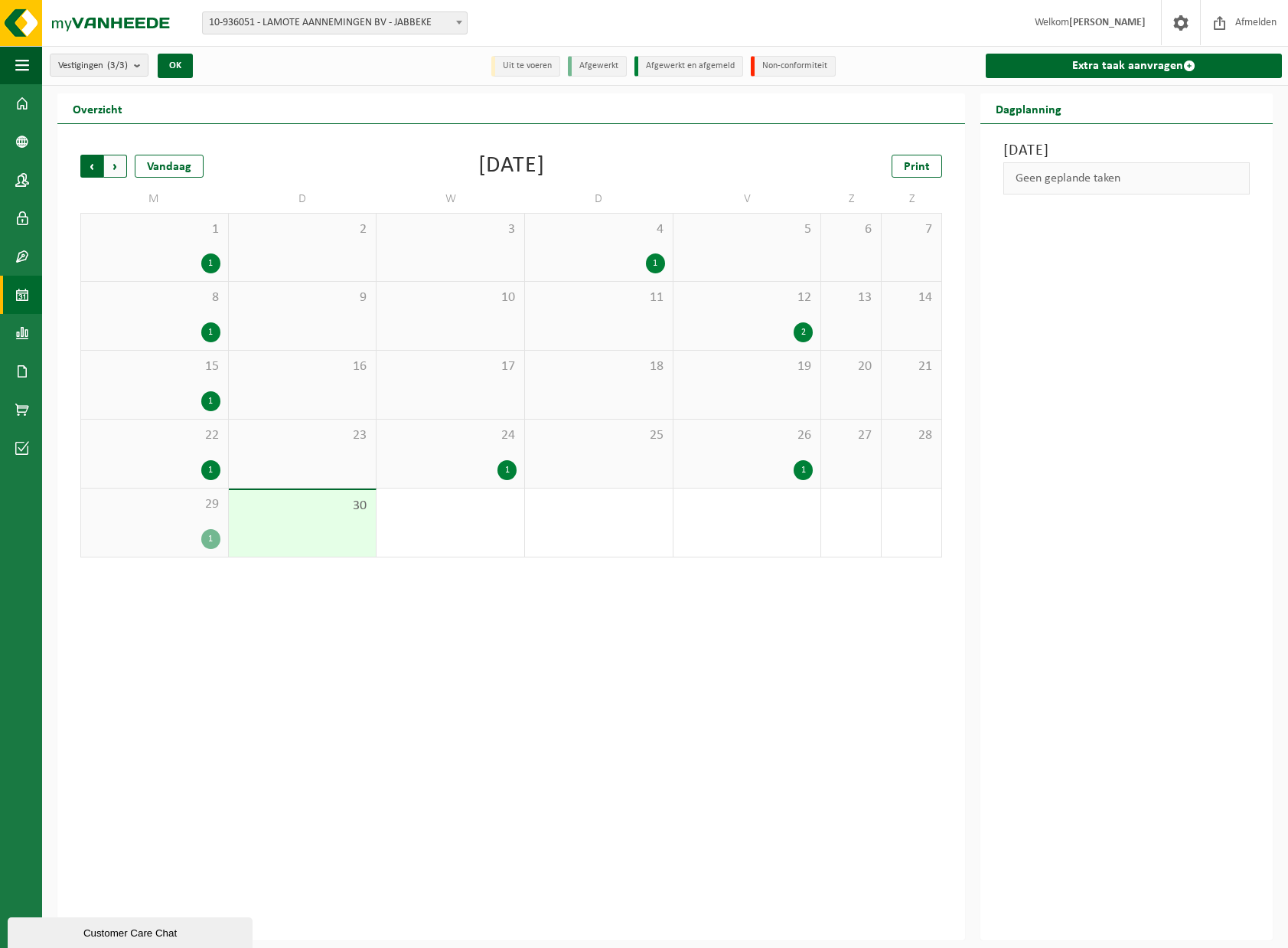
click at [114, 165] on span "Volgende" at bounding box center [115, 165] width 23 height 23
